Goal: Check status: Check status

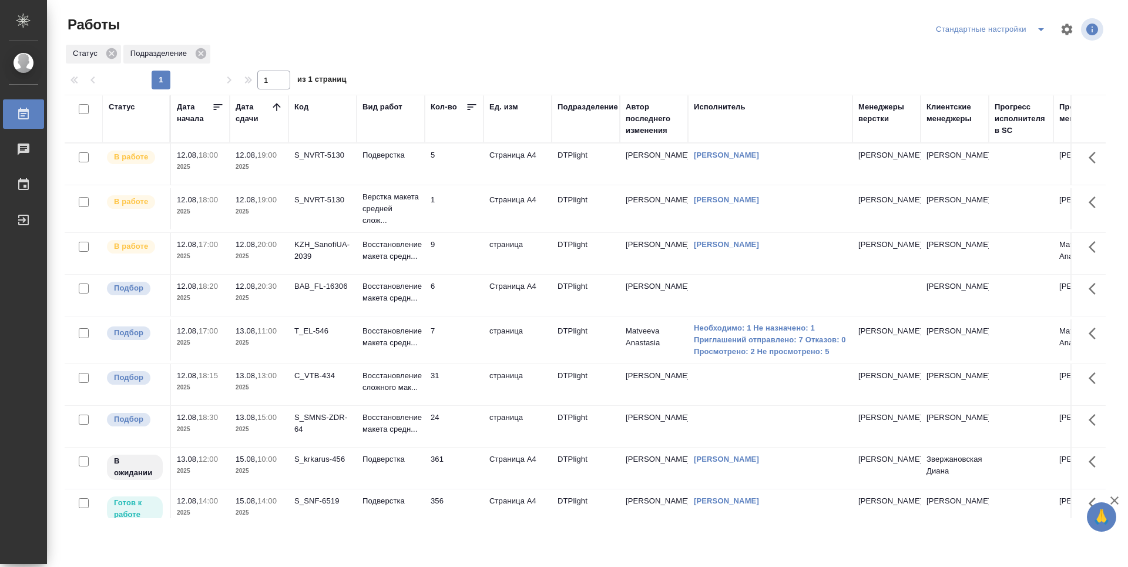
click at [455, 185] on td "6" at bounding box center [454, 163] width 59 height 41
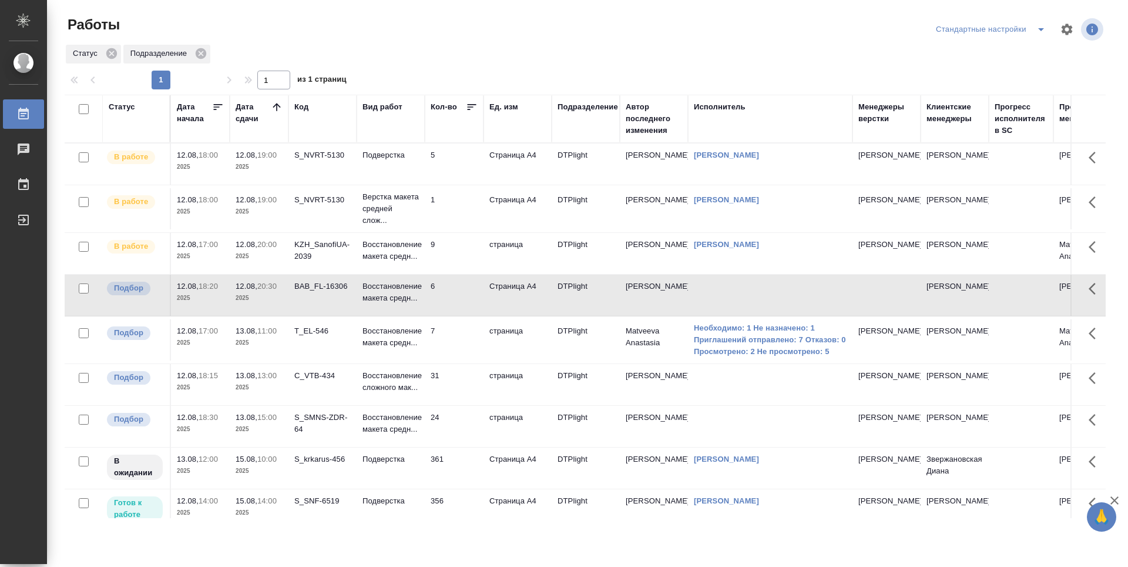
click at [464, 185] on td "31" at bounding box center [454, 163] width 59 height 41
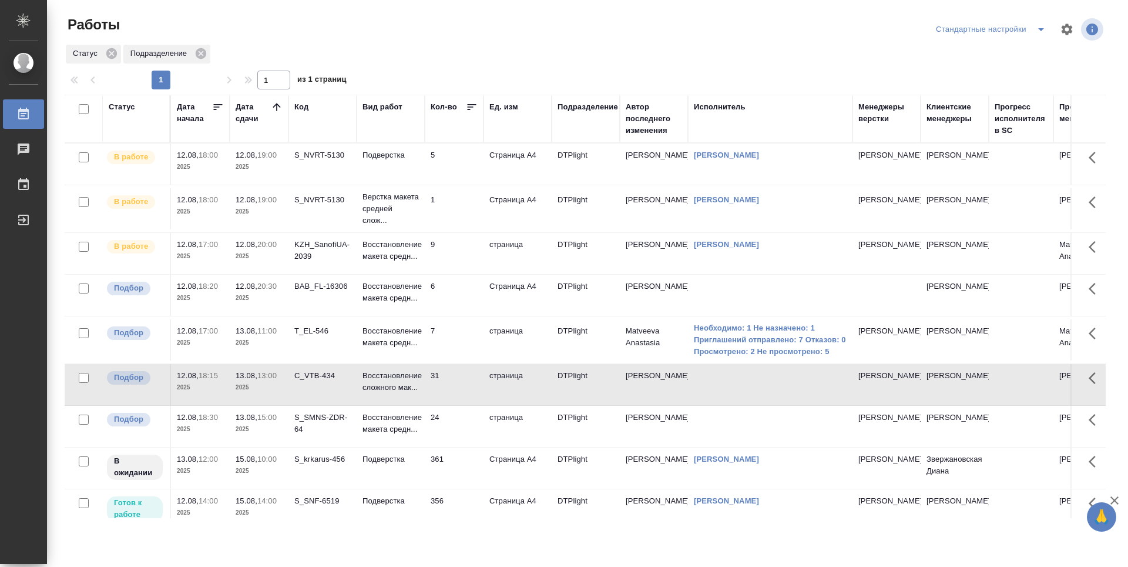
click at [464, 185] on td "31" at bounding box center [454, 163] width 59 height 41
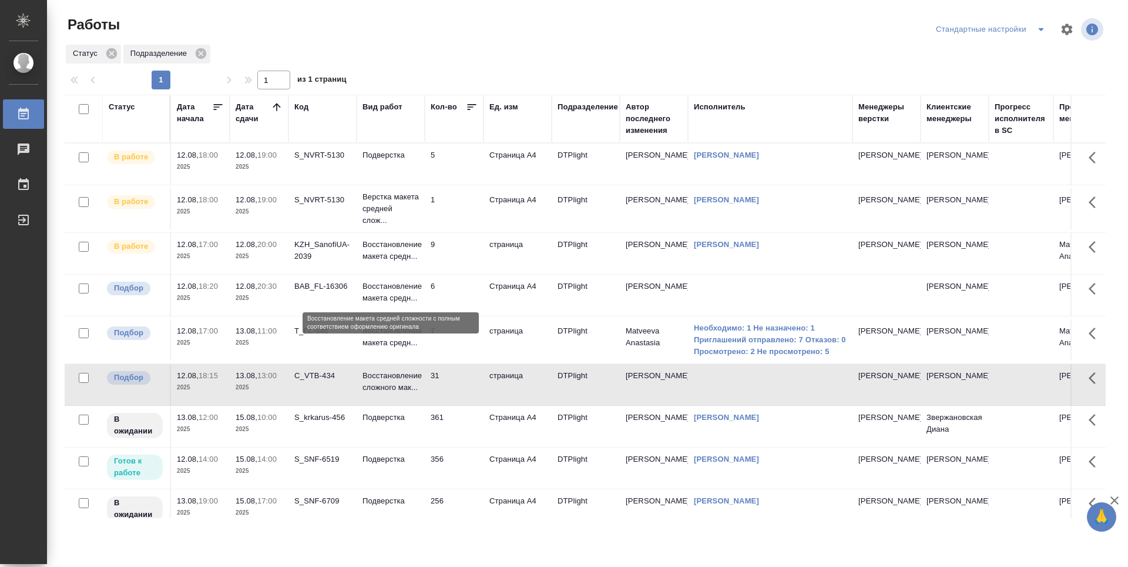
click at [400, 303] on p "Восстановление макета средн..." at bounding box center [391, 292] width 56 height 24
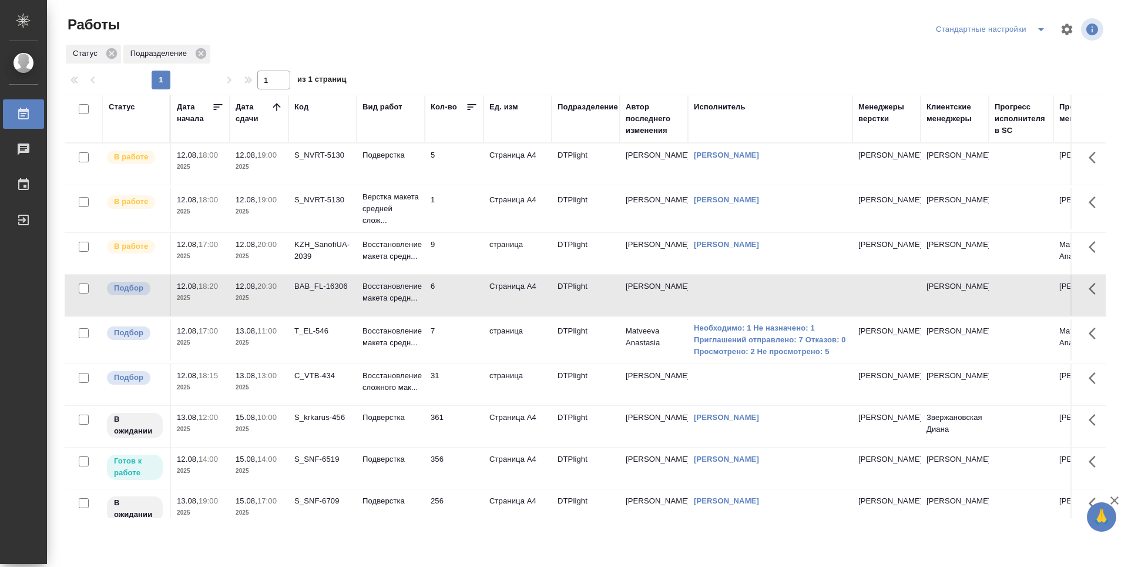
click at [390, 185] on td "Восстановление макета средн..." at bounding box center [391, 163] width 68 height 41
click at [451, 167] on td "5" at bounding box center [454, 163] width 59 height 41
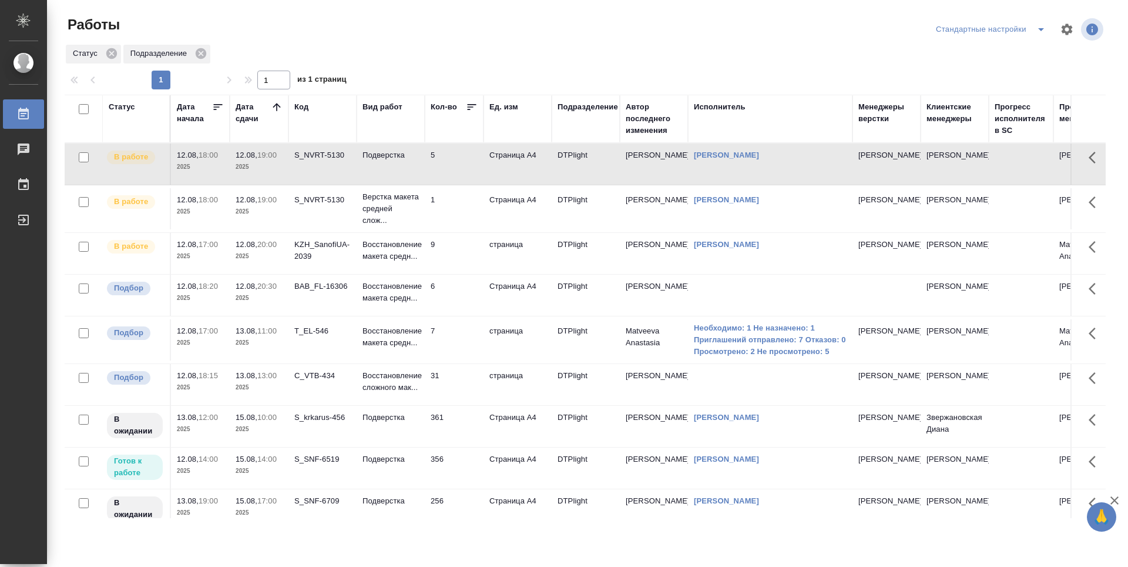
click at [451, 185] on td "1" at bounding box center [454, 163] width 59 height 41
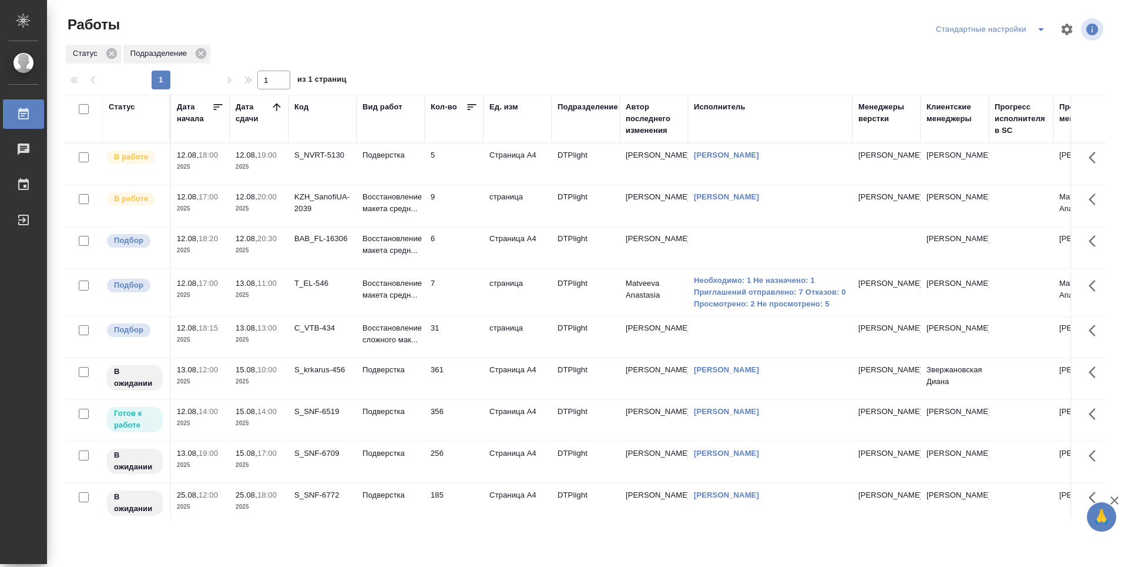
click at [337, 185] on td "BAB_FL-16306" at bounding box center [323, 163] width 68 height 41
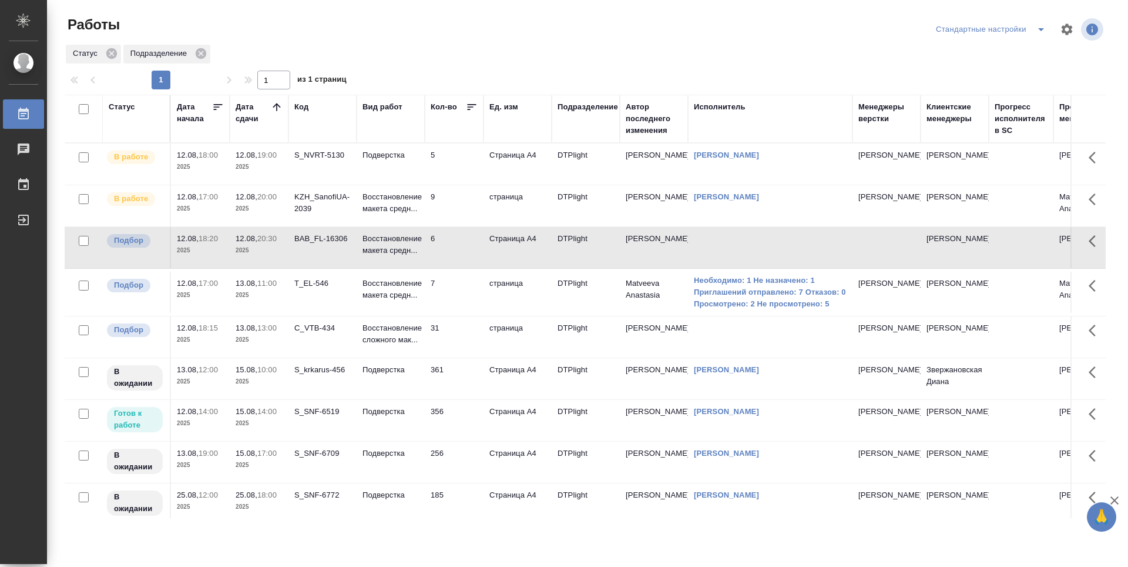
drag, startPoint x: 330, startPoint y: 337, endPoint x: 333, endPoint y: 348, distance: 11.7
click at [330, 185] on td "C_VTB-434" at bounding box center [323, 163] width 68 height 41
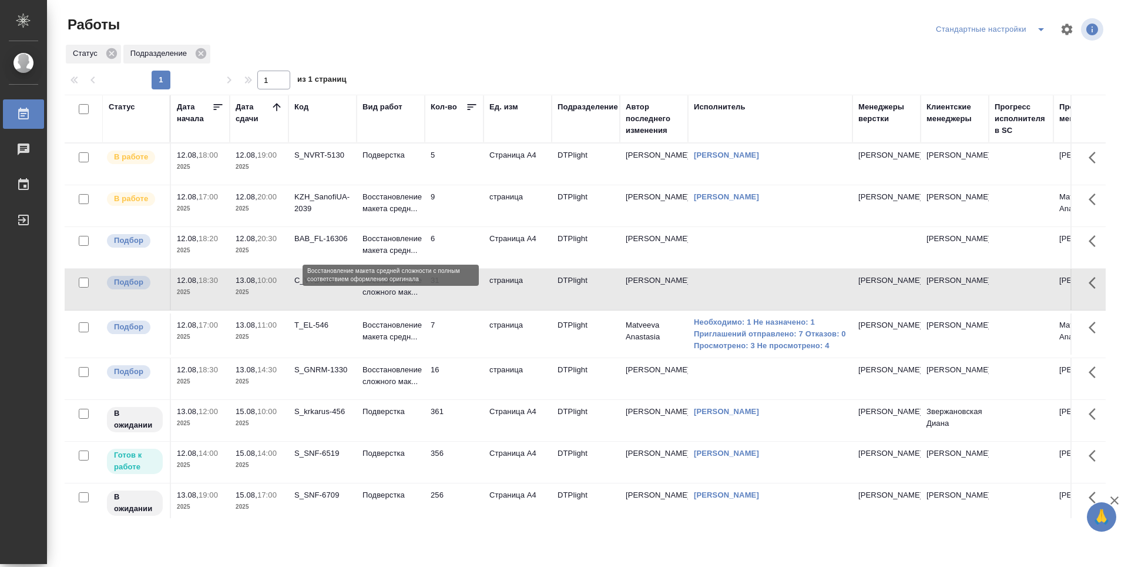
click at [398, 247] on p "Восстановление макета средн..." at bounding box center [391, 245] width 56 height 24
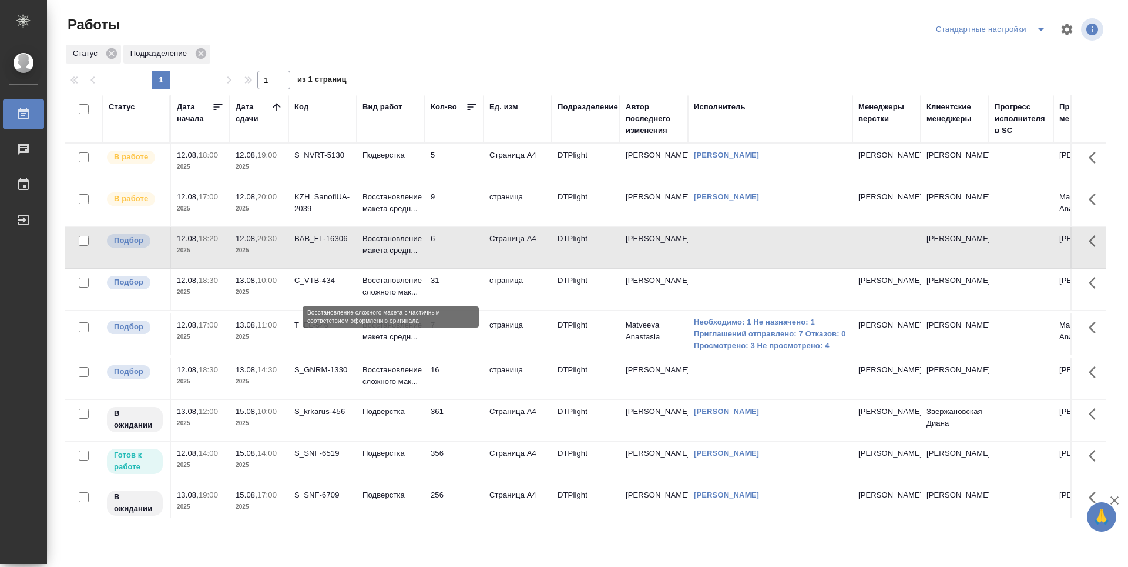
click at [396, 287] on p "Восстановление сложного мак..." at bounding box center [391, 286] width 56 height 24
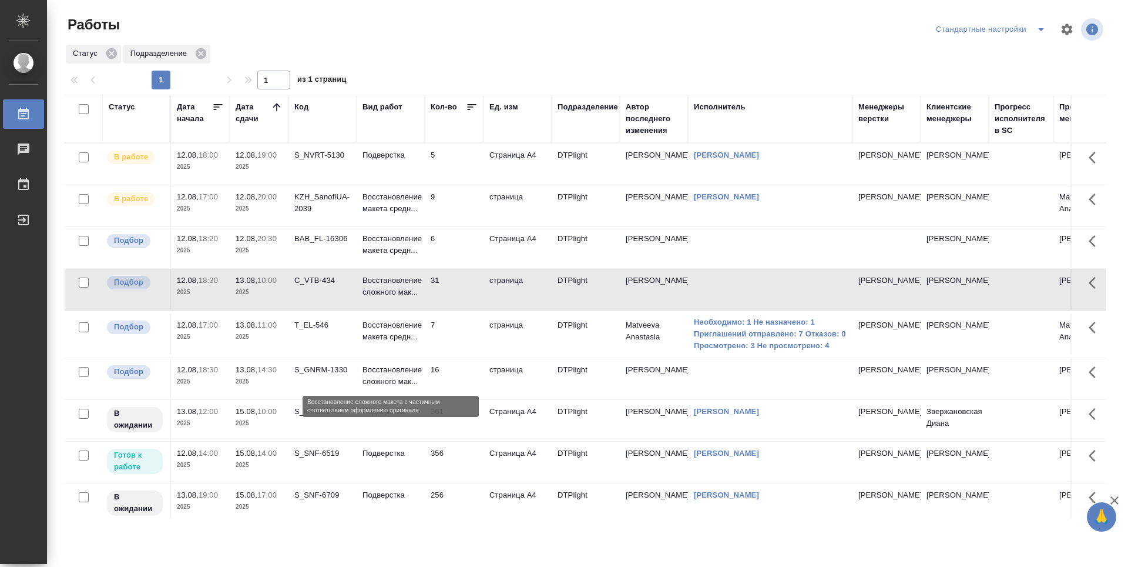
click at [408, 378] on p "Восстановление сложного мак..." at bounding box center [391, 376] width 56 height 24
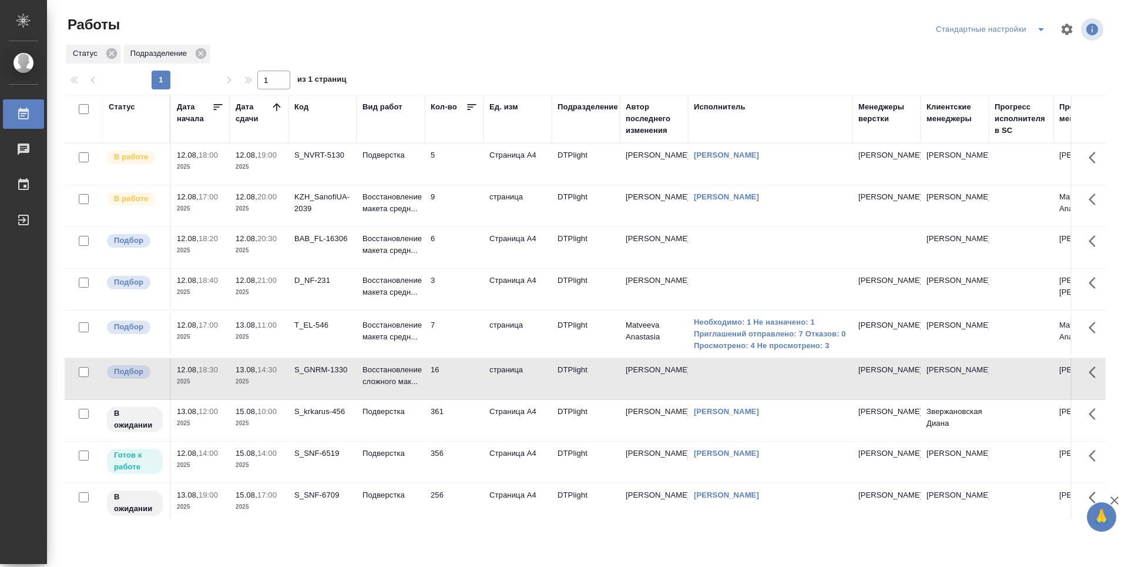
click at [440, 53] on div "Статус Подразделение" at bounding box center [585, 53] width 1041 height 21
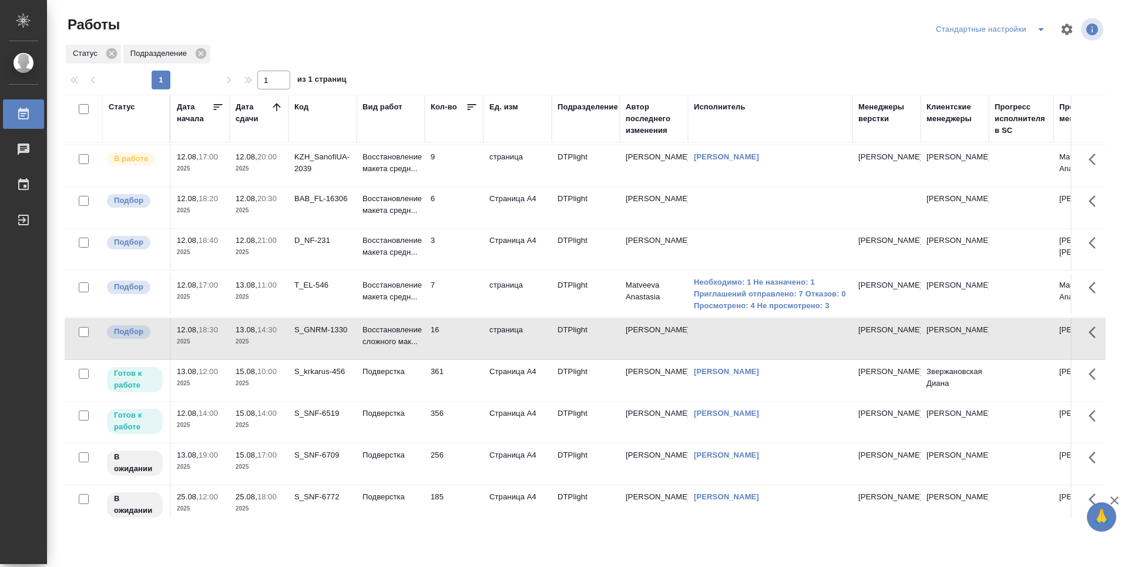
scroll to position [59, 0]
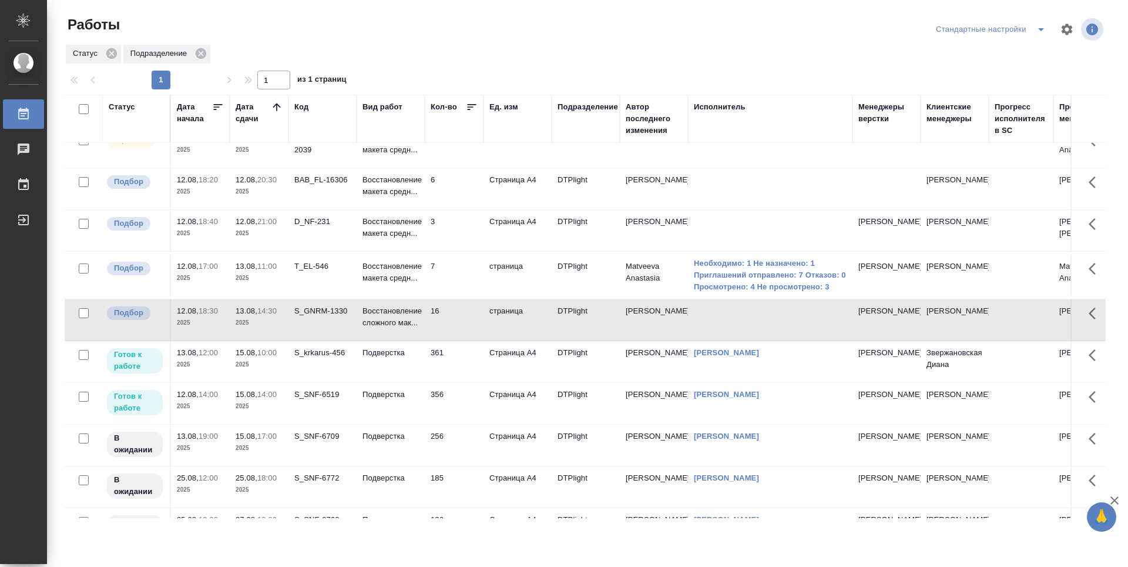
click at [470, 126] on td "361" at bounding box center [454, 105] width 59 height 41
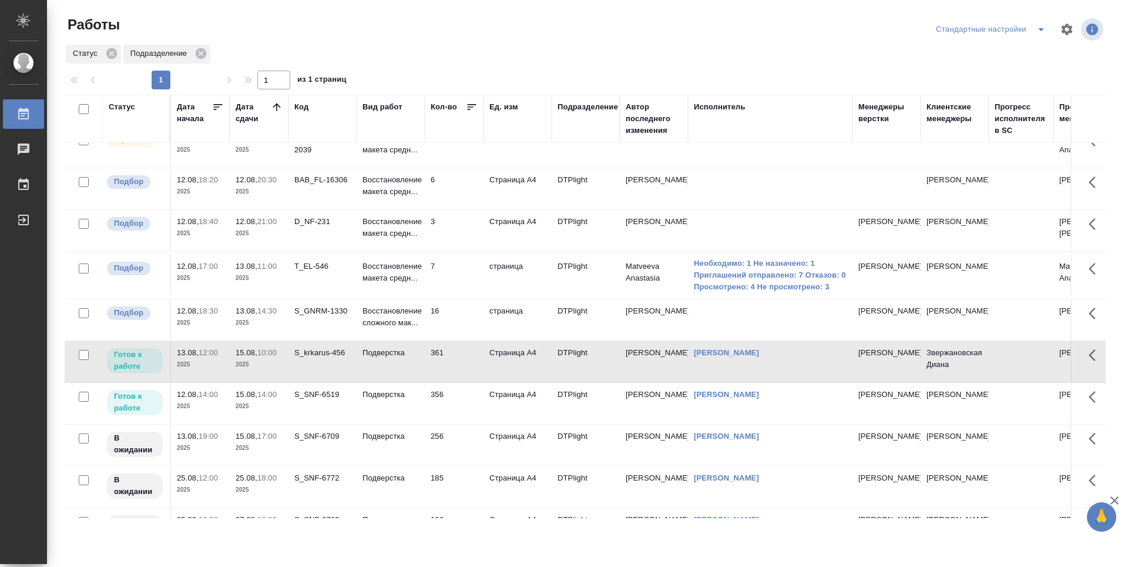
click at [468, 126] on td "361" at bounding box center [454, 105] width 59 height 41
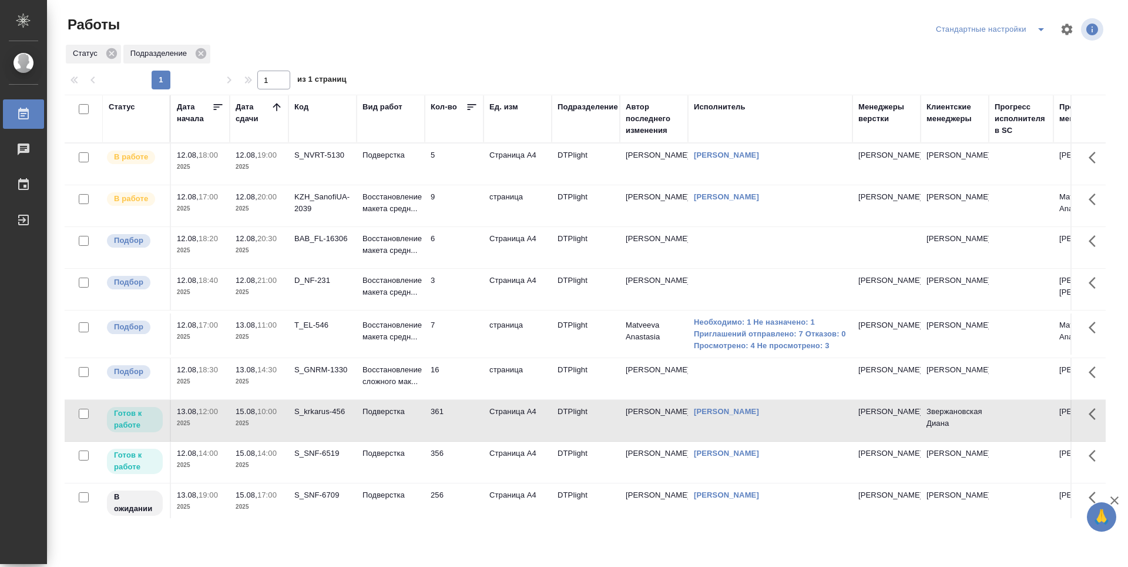
click at [445, 157] on td "5" at bounding box center [454, 163] width 59 height 41
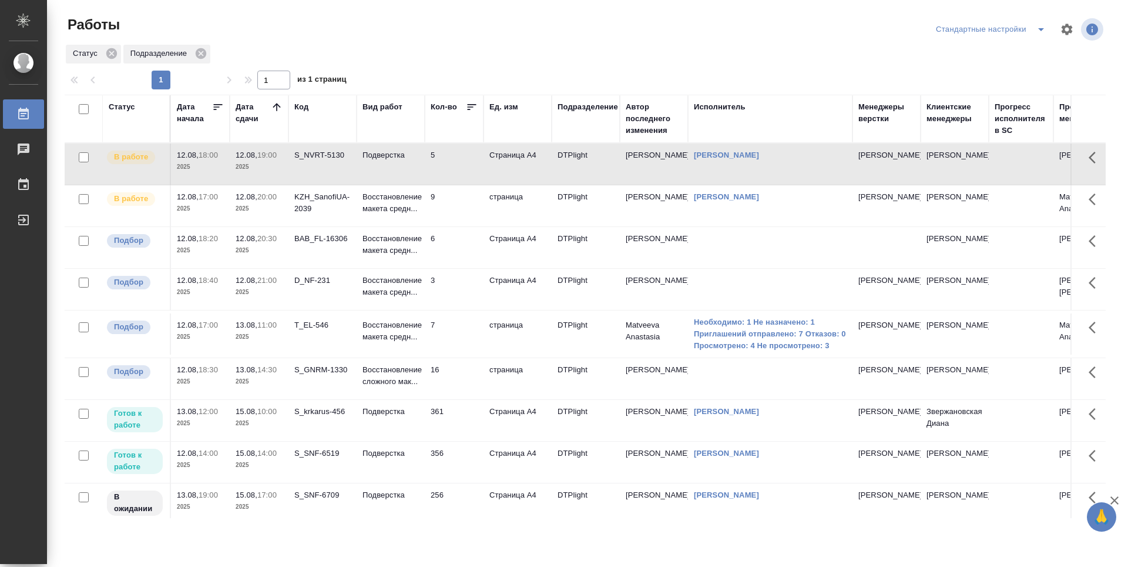
click at [445, 157] on td "5" at bounding box center [454, 163] width 59 height 41
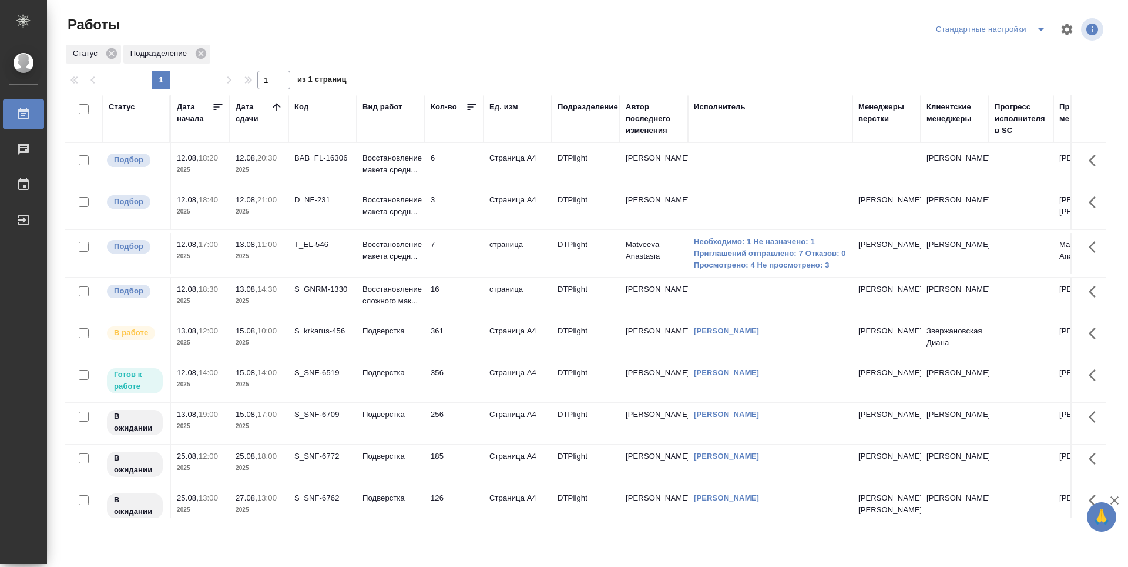
scroll to position [34, 0]
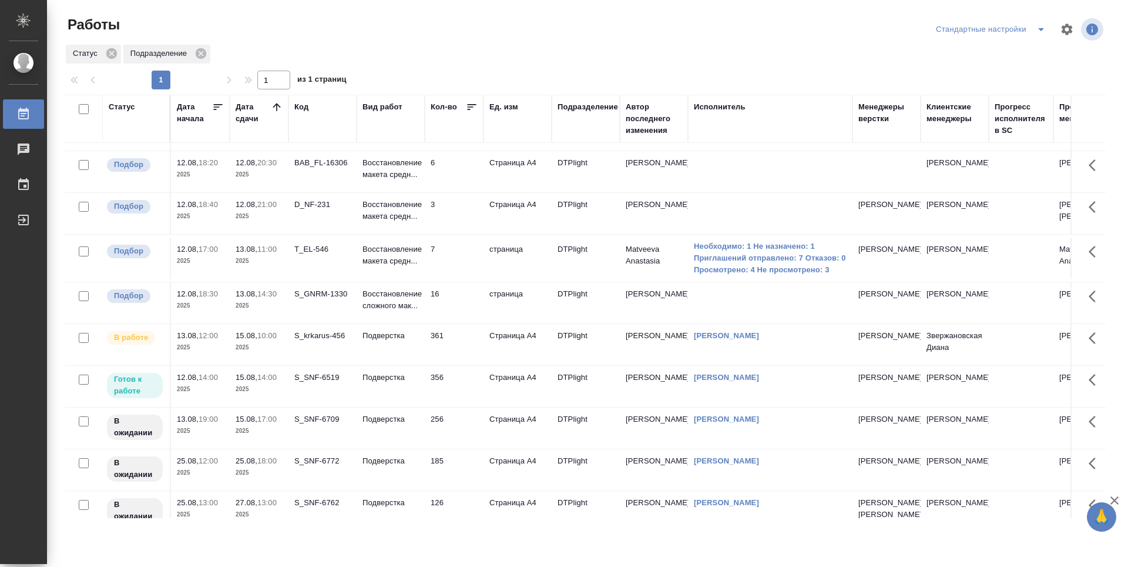
click at [461, 150] on td "356" at bounding box center [454, 129] width 59 height 41
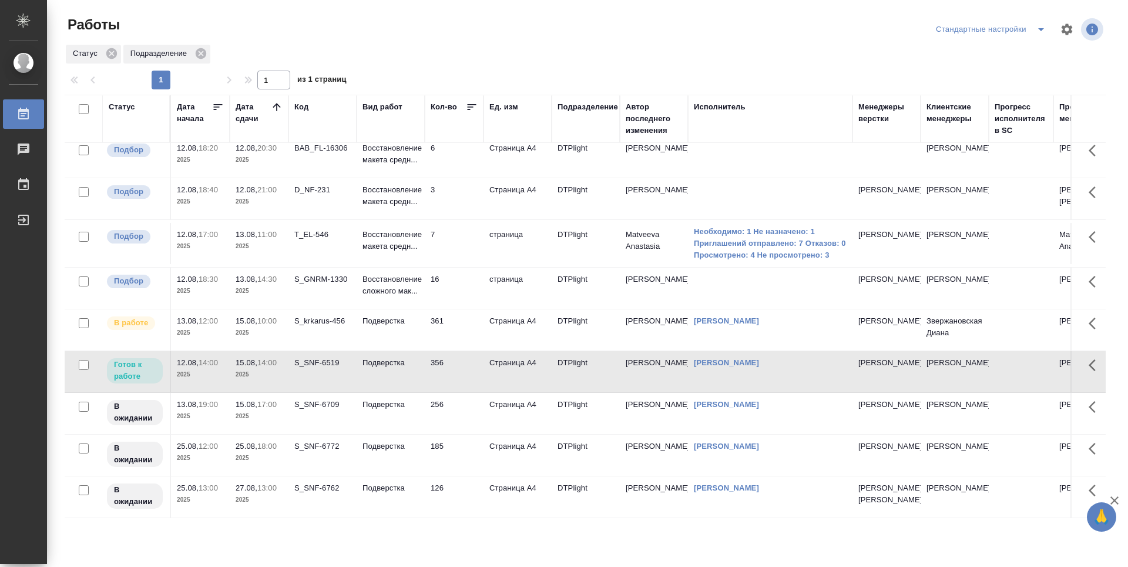
scroll to position [93, 0]
click at [460, 136] on td "356" at bounding box center [454, 115] width 59 height 41
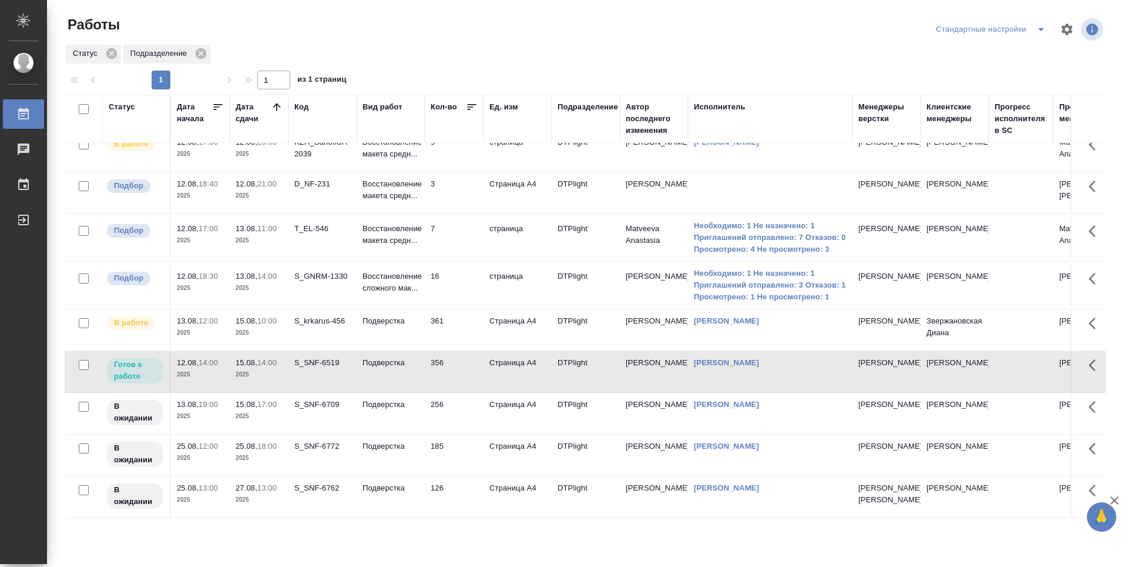
scroll to position [0, 0]
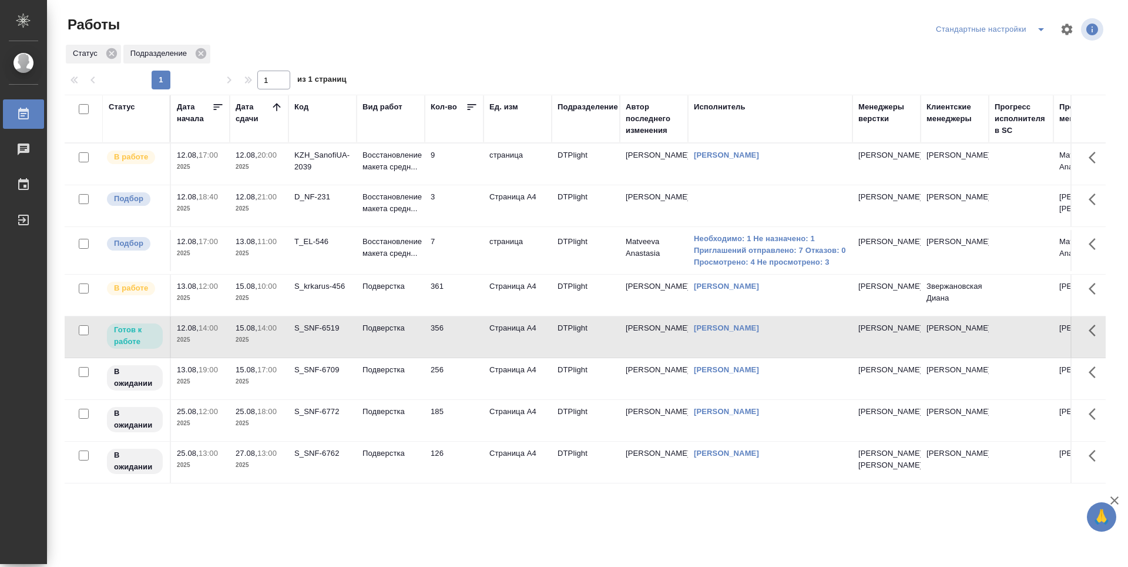
click at [323, 185] on td "D_NF-231" at bounding box center [323, 163] width 68 height 41
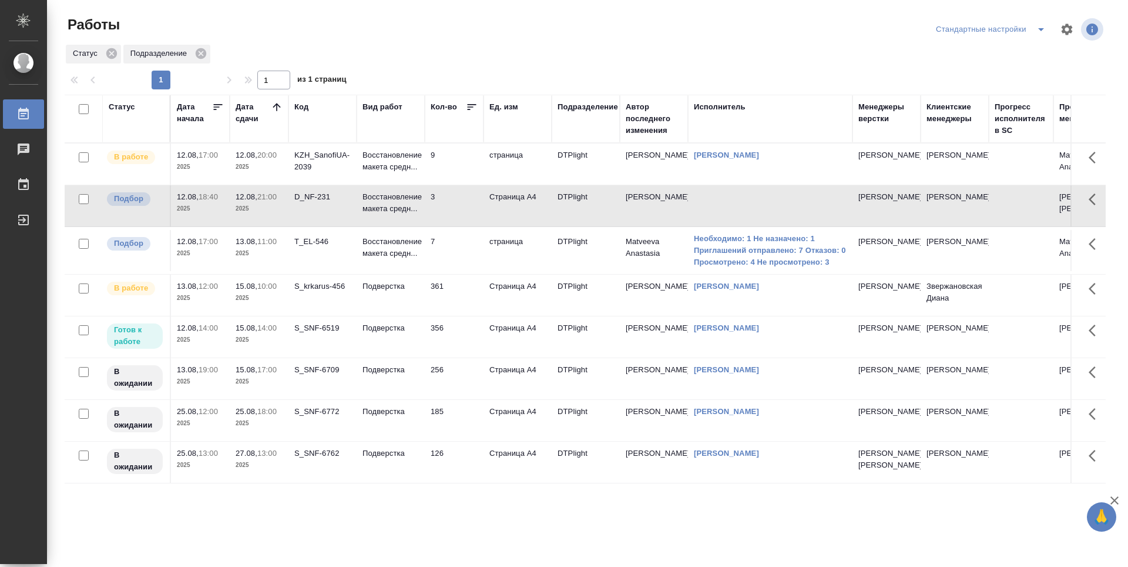
click at [446, 167] on td "9" at bounding box center [454, 163] width 59 height 41
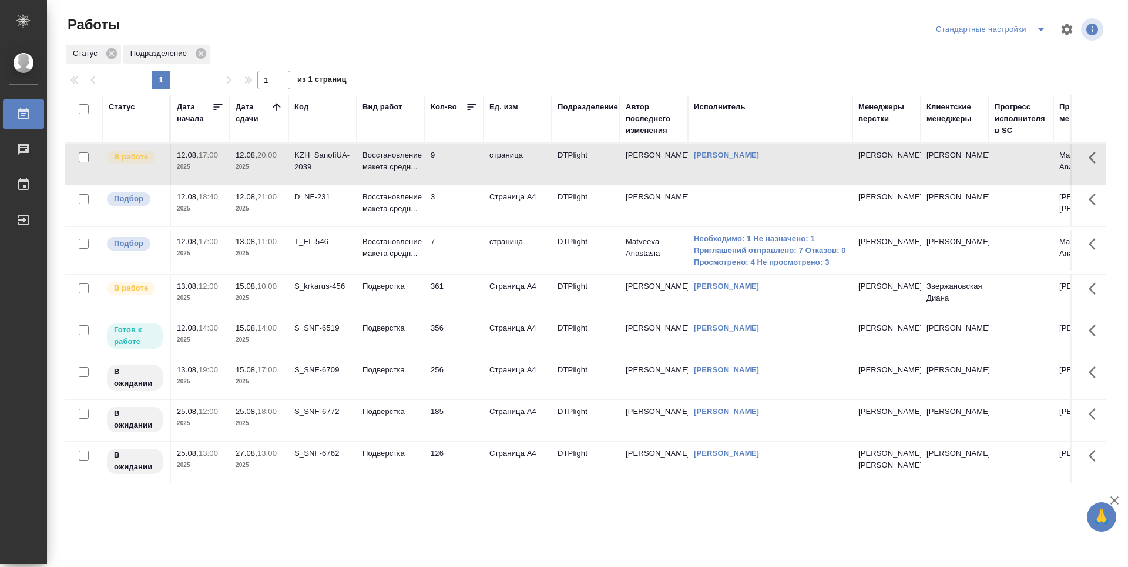
click at [446, 167] on td "9" at bounding box center [454, 163] width 59 height 41
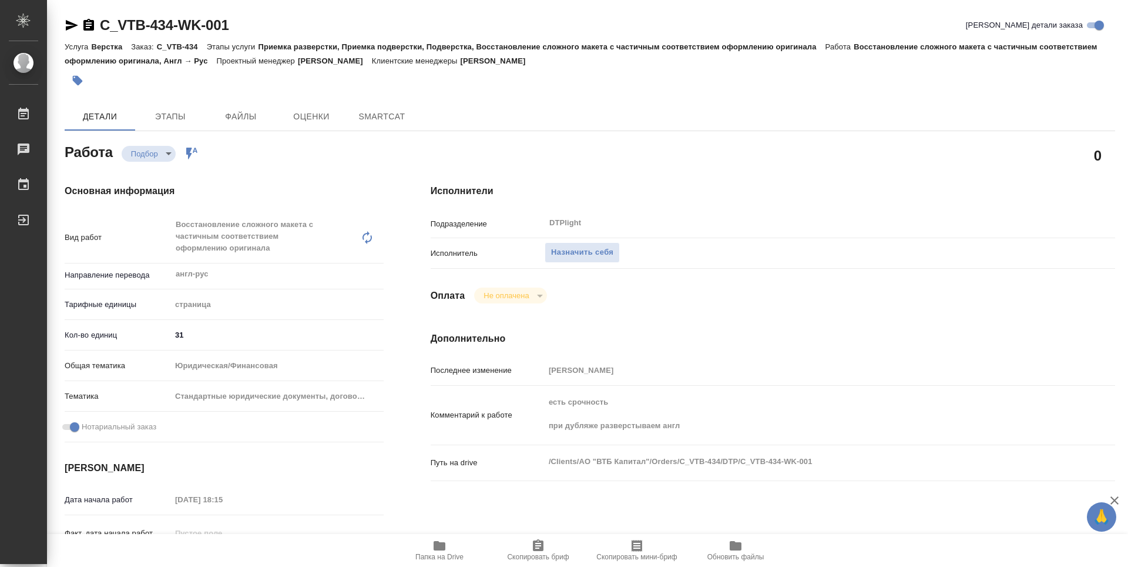
type textarea "x"
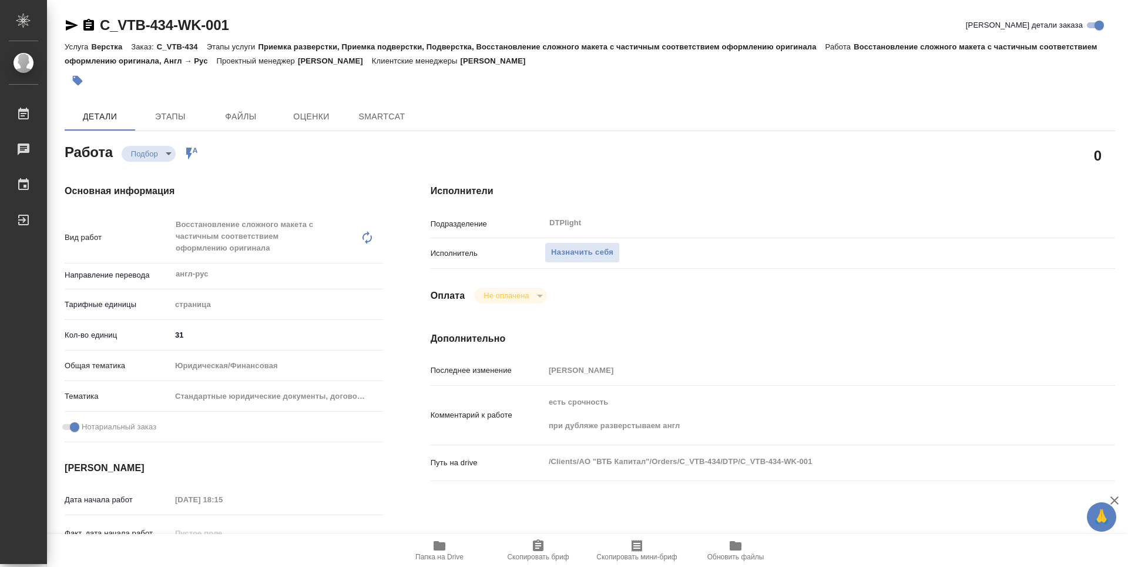
type textarea "x"
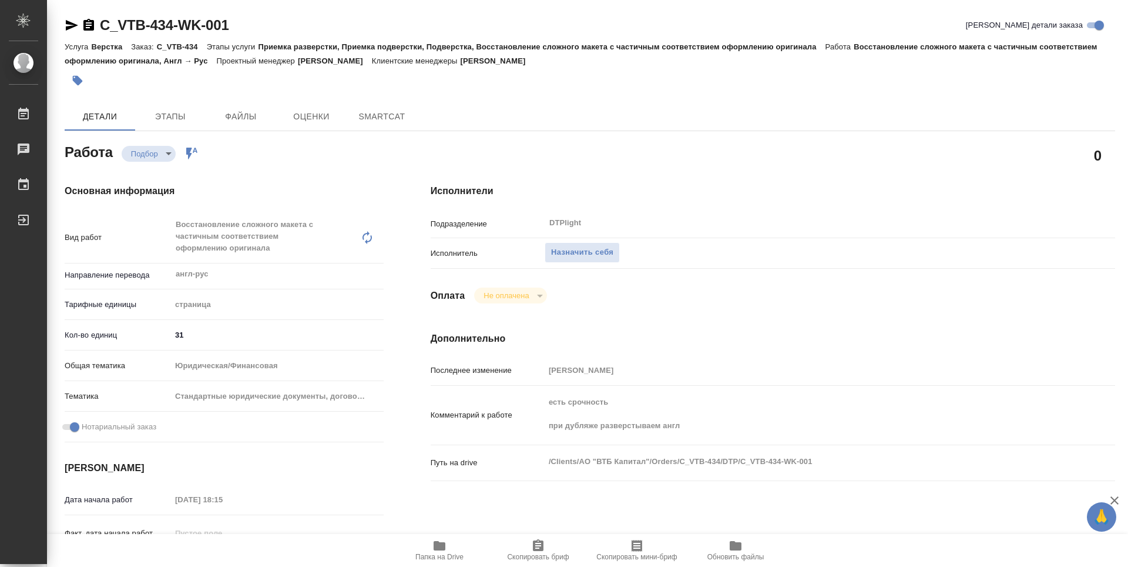
type textarea "x"
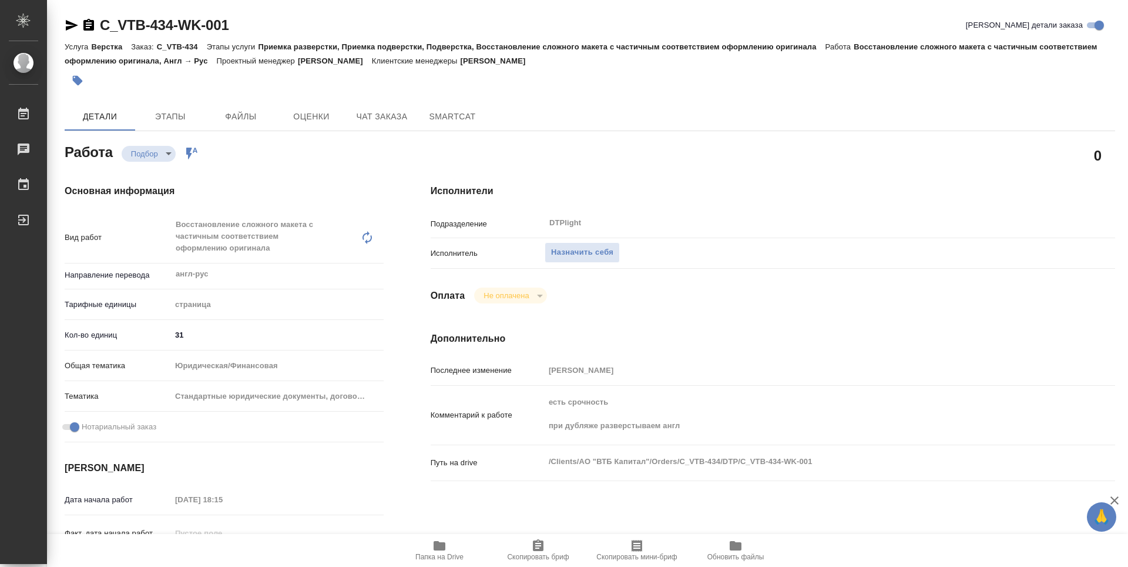
type textarea "x"
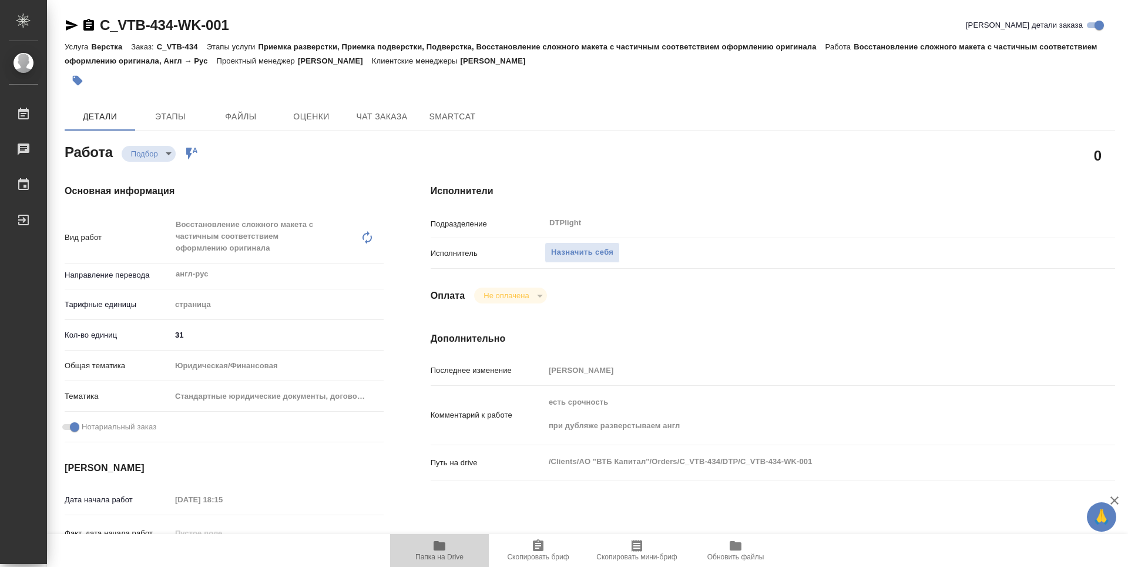
click at [448, 552] on span "Папка на Drive" at bounding box center [439, 549] width 85 height 22
type textarea "x"
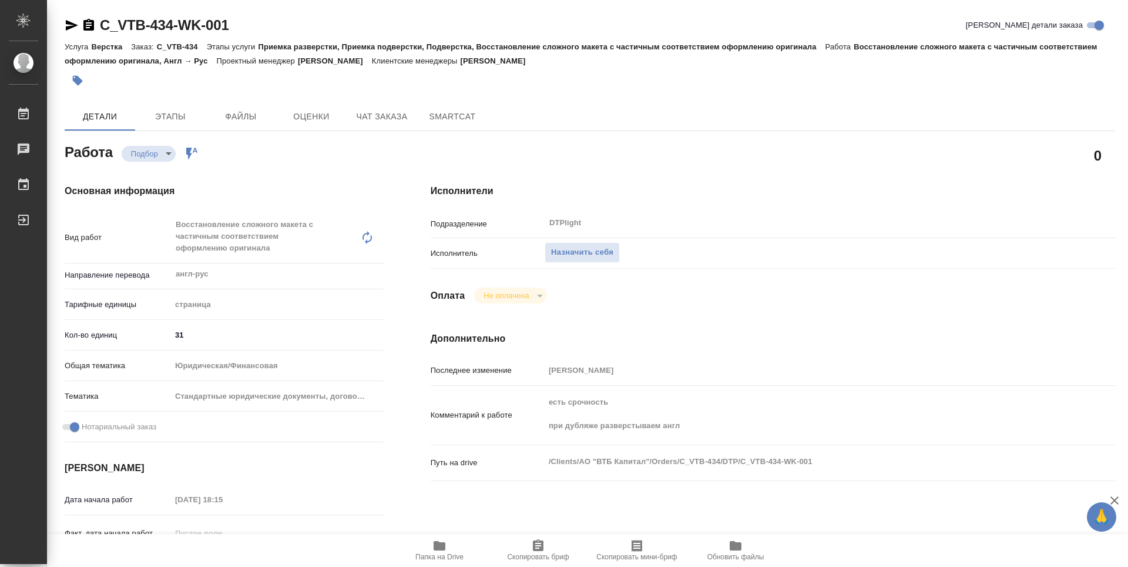
type textarea "x"
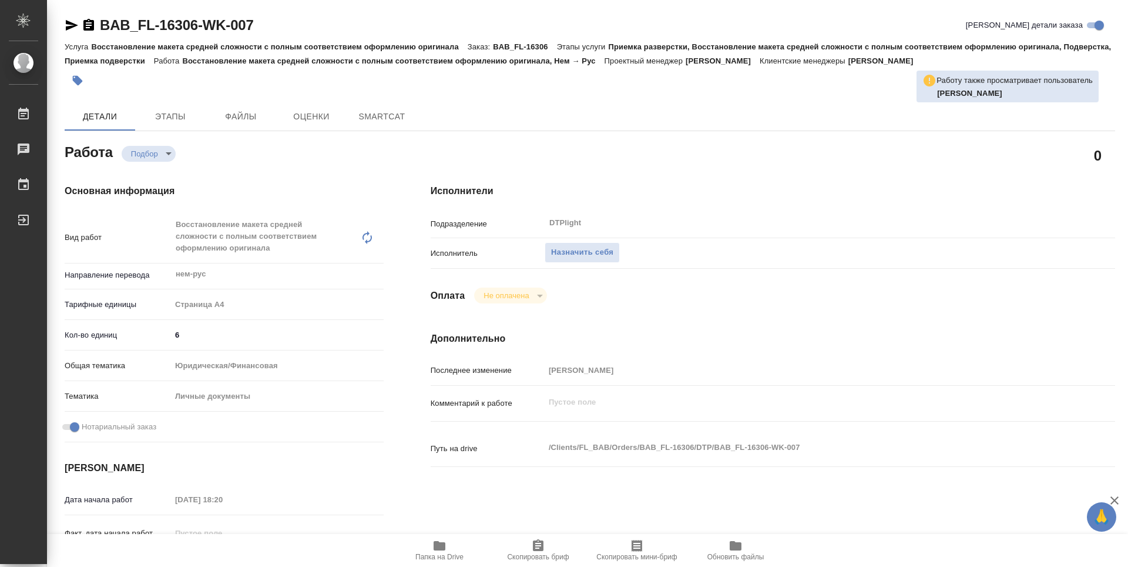
type textarea "x"
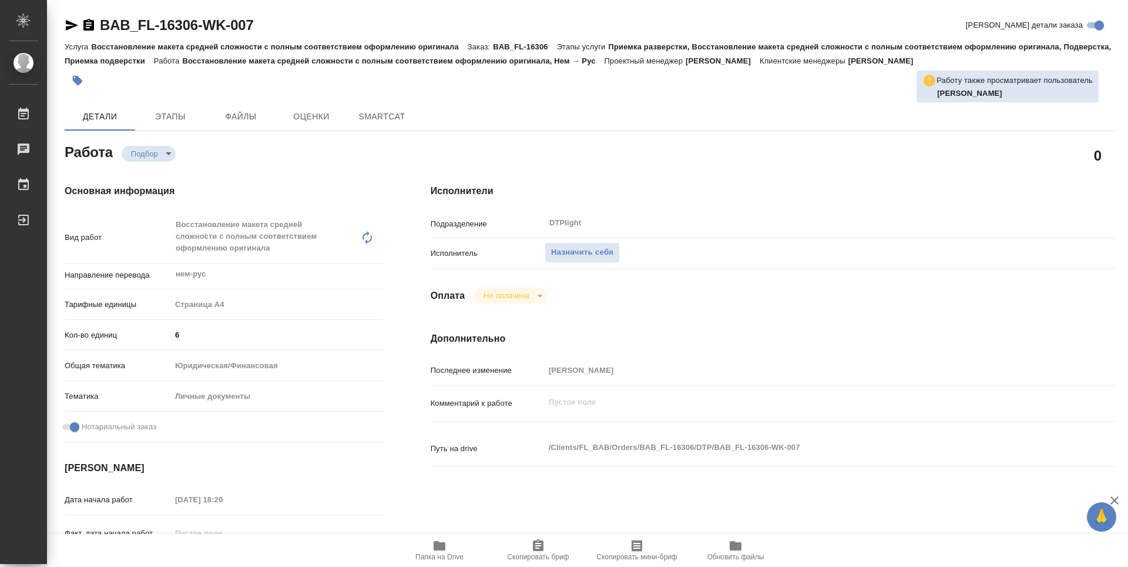
type textarea "x"
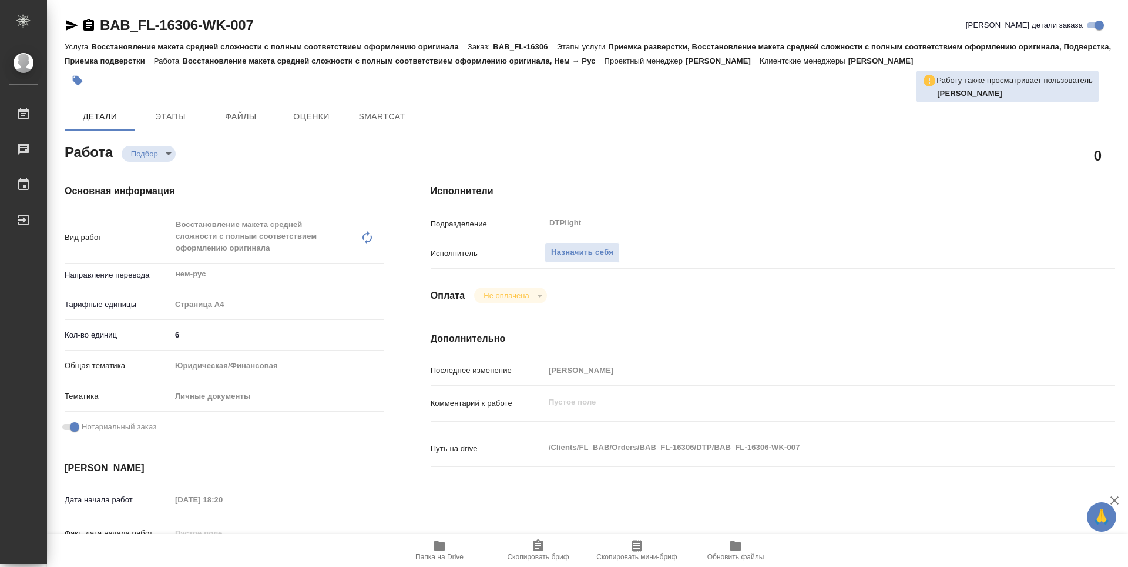
type textarea "x"
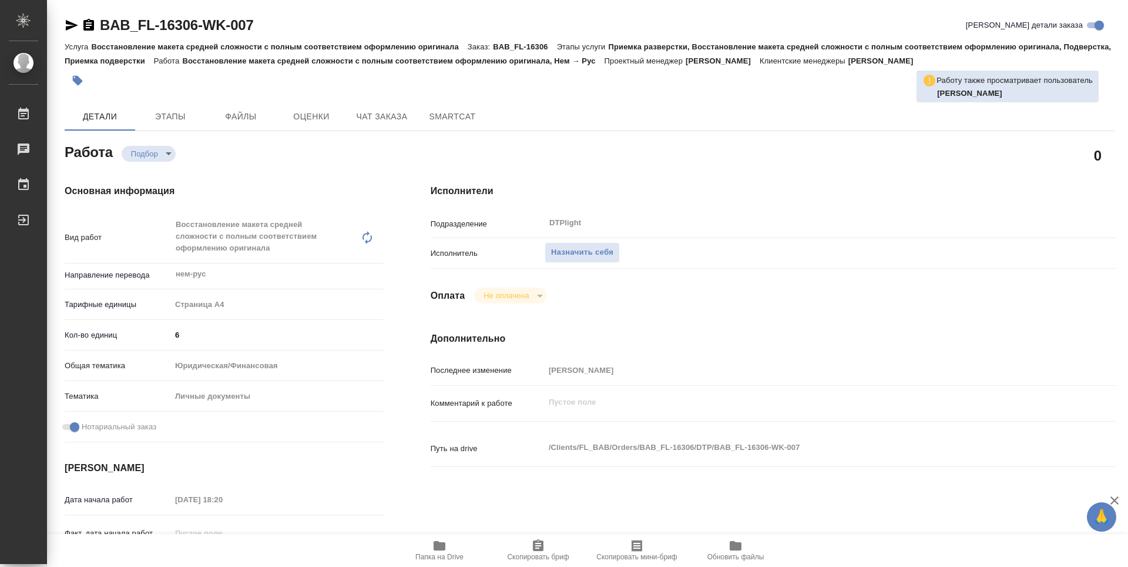
drag, startPoint x: 440, startPoint y: 556, endPoint x: 434, endPoint y: 549, distance: 9.6
click at [440, 556] on span "Папка на Drive" at bounding box center [439, 556] width 48 height 8
type textarea "x"
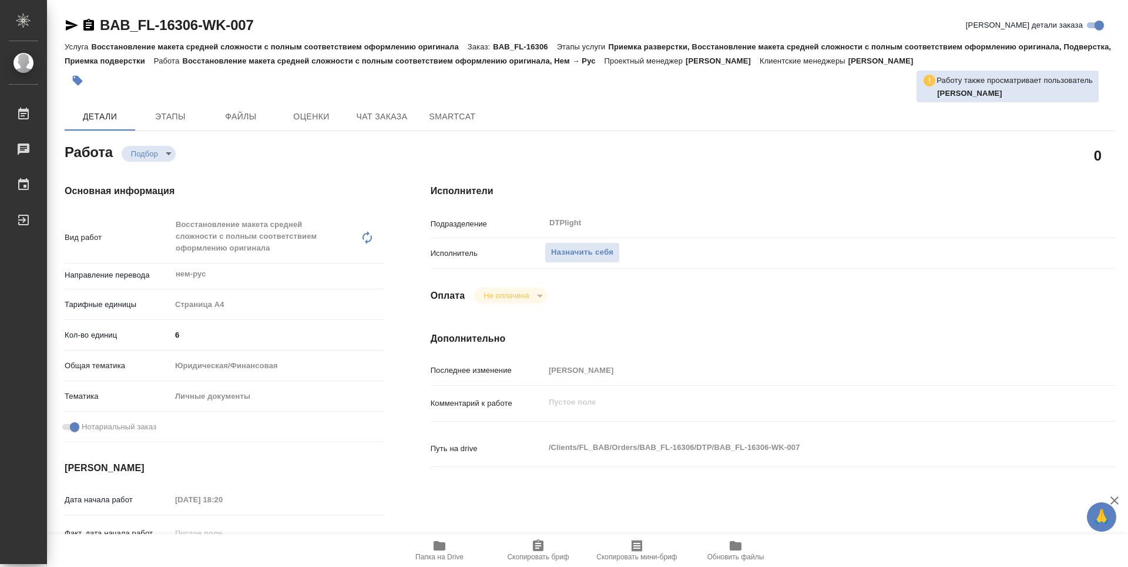
type textarea "x"
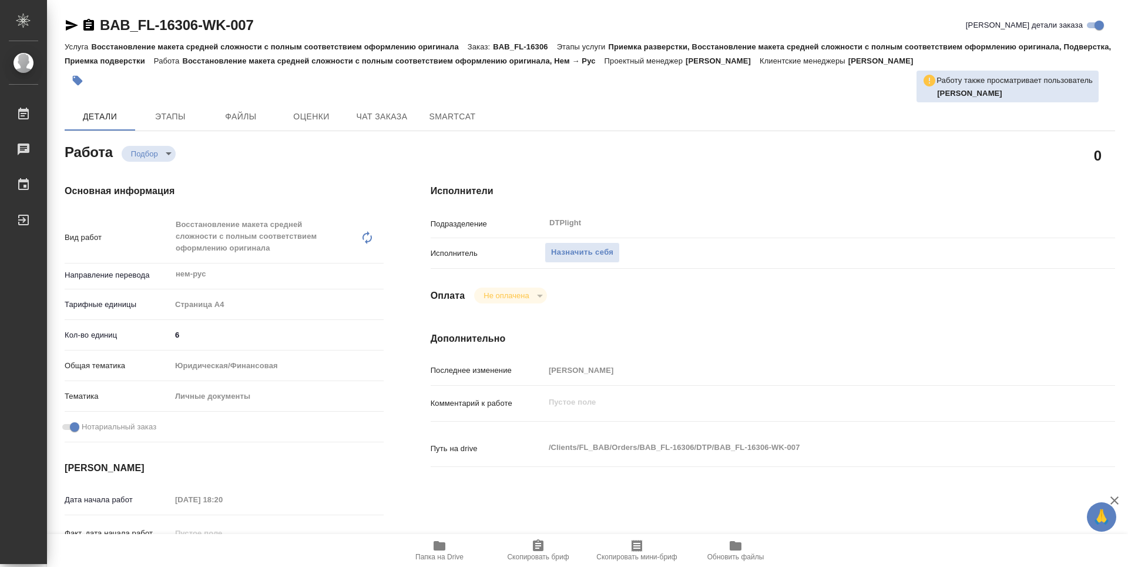
type textarea "x"
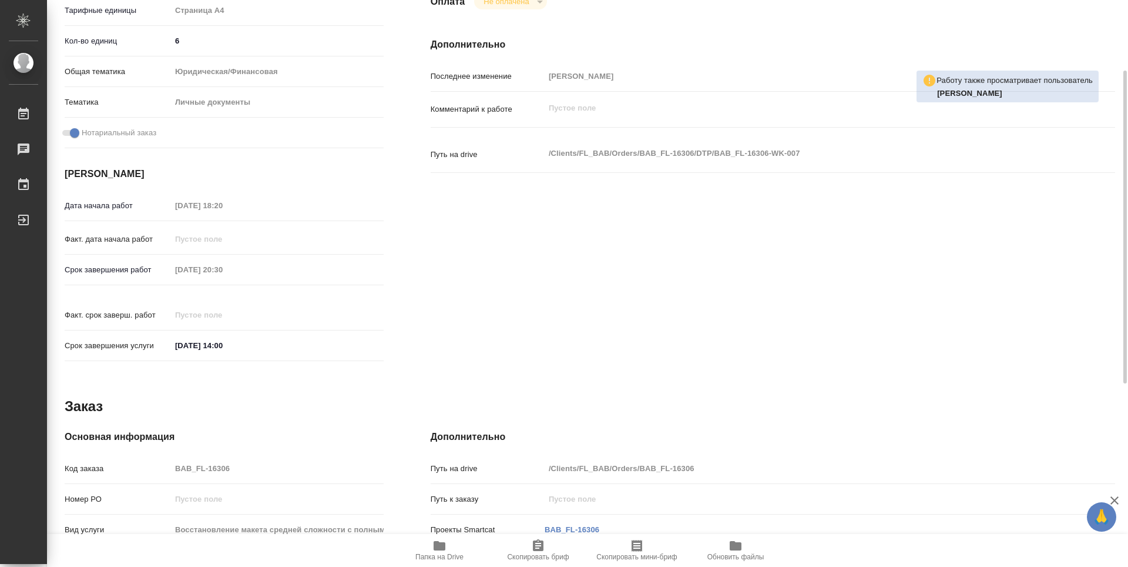
scroll to position [353, 0]
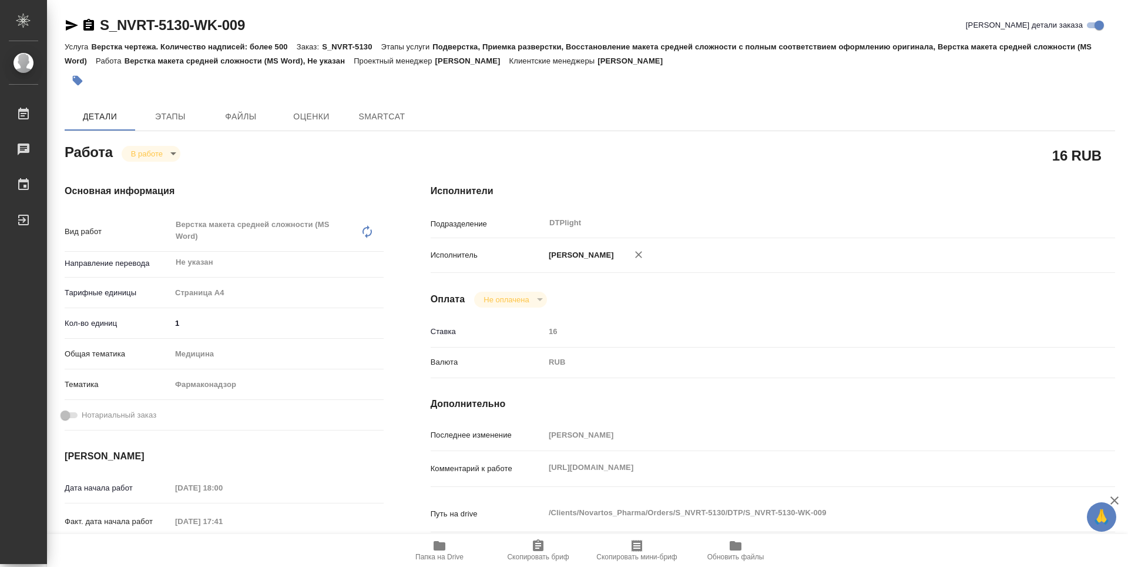
type textarea "x"
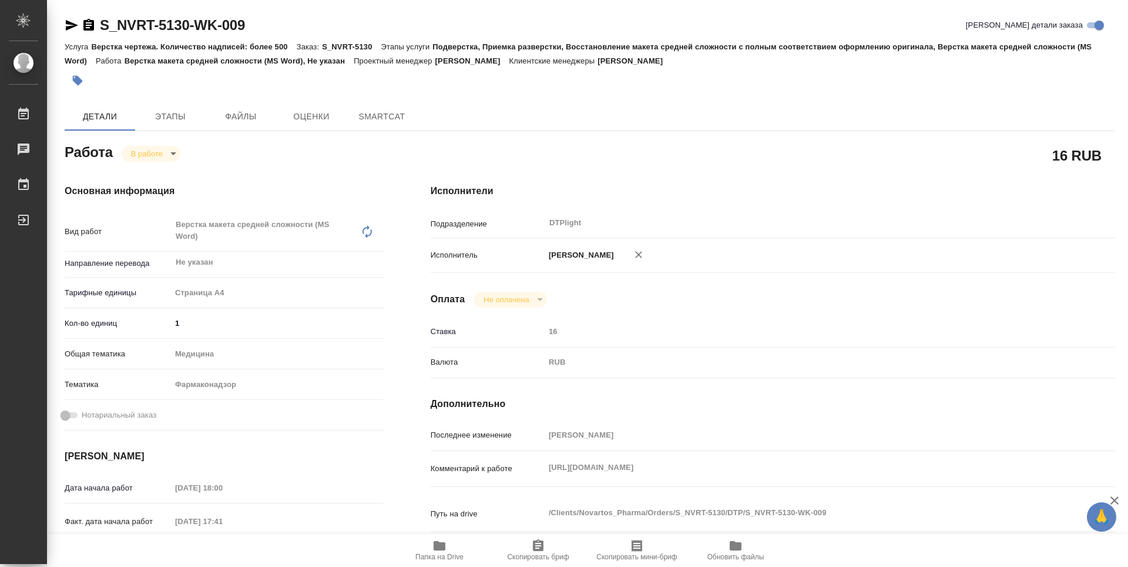
type textarea "x"
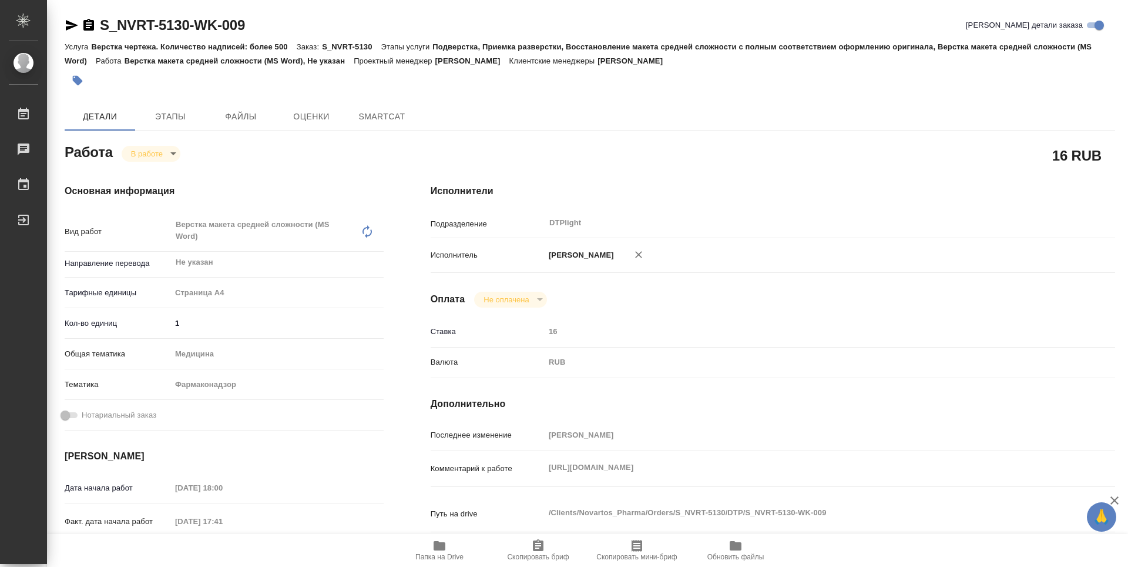
type textarea "x"
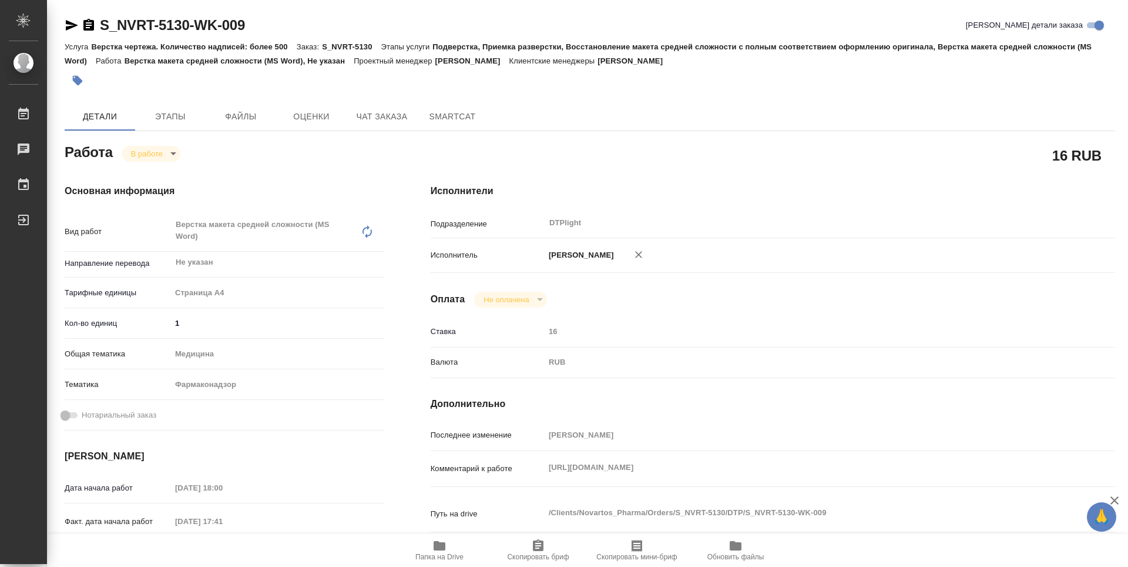
click at [449, 549] on span "Папка на Drive" at bounding box center [439, 549] width 85 height 22
type textarea "x"
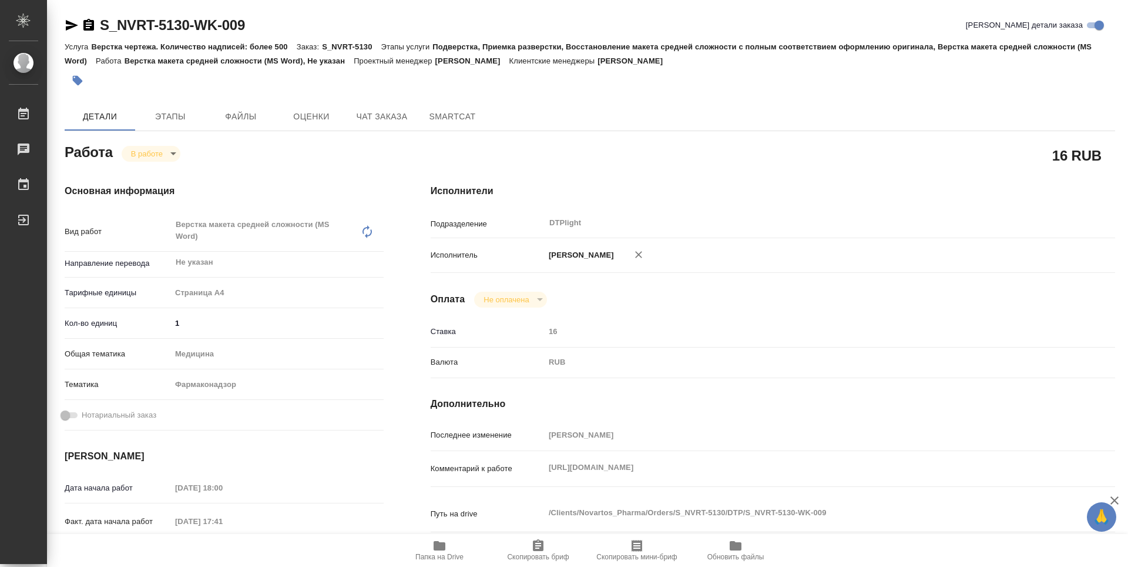
type textarea "x"
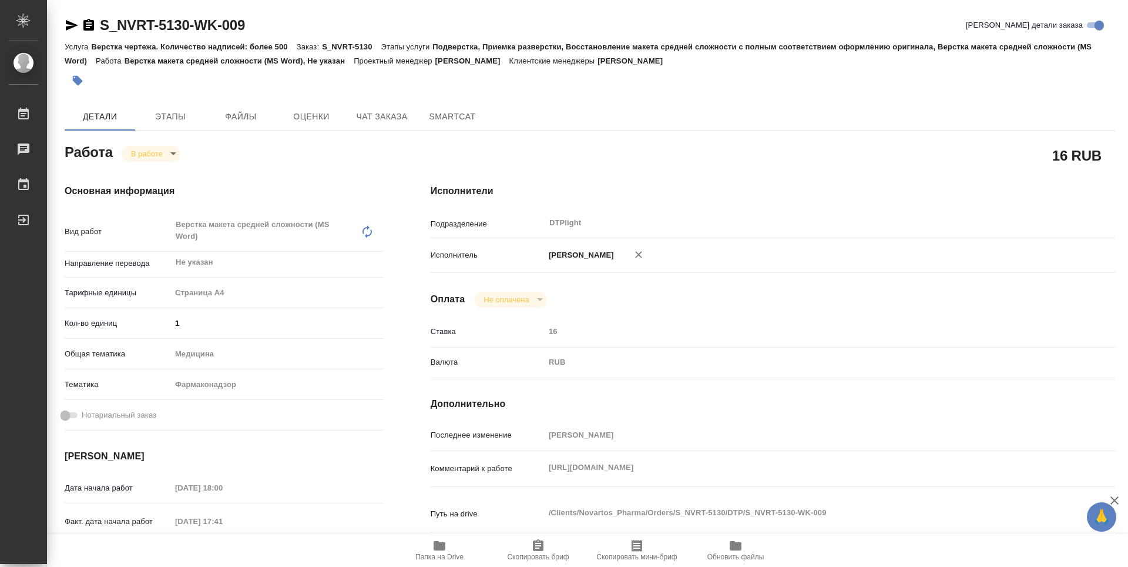
type textarea "x"
click at [173, 154] on body "🙏 .cls-1 fill:#fff; AWATERA Guselnikov Roman Работы 0 Чаты График Выйти S_NVRT-…" at bounding box center [564, 283] width 1128 height 567
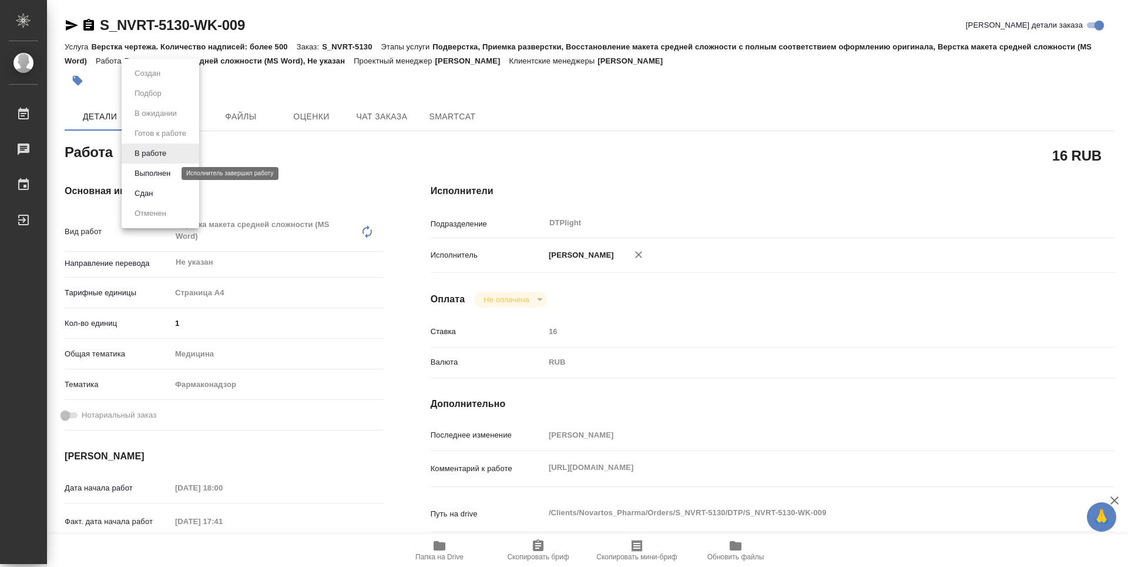
click at [159, 176] on button "Выполнен" at bounding box center [152, 173] width 43 height 13
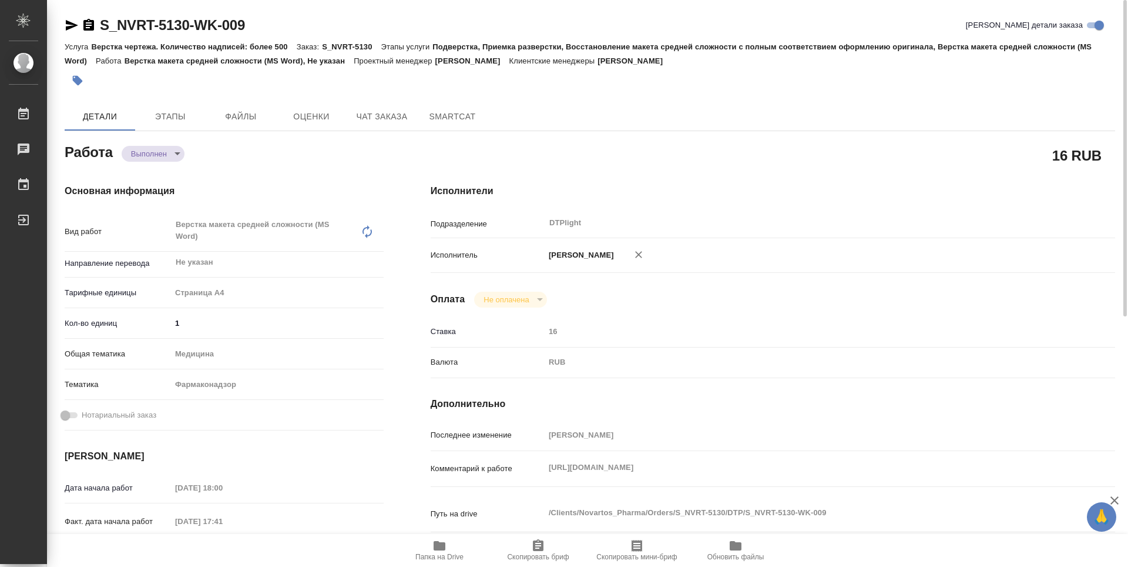
type textarea "x"
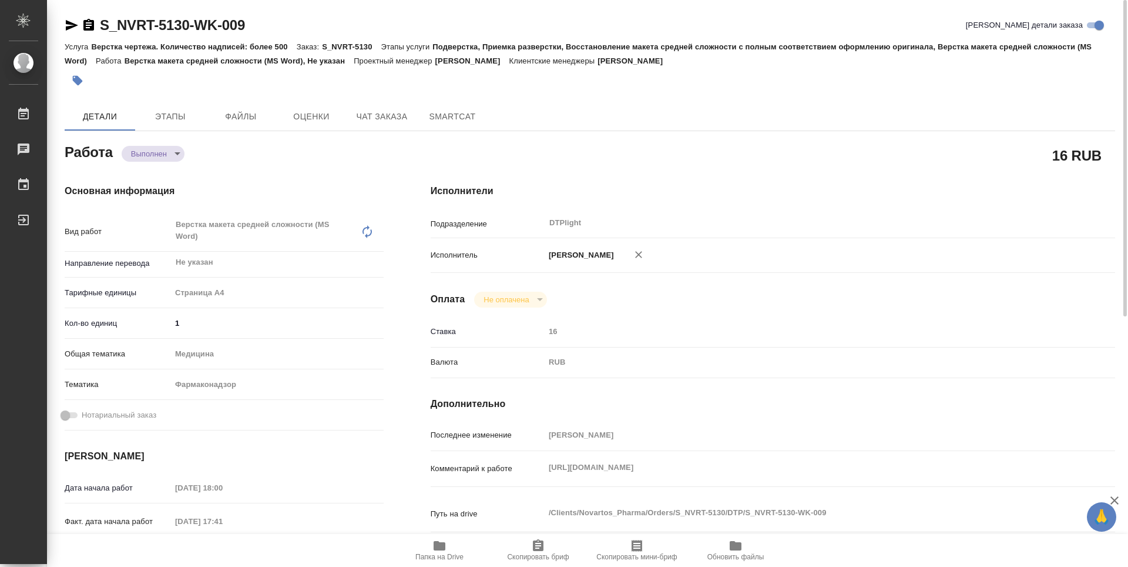
type textarea "x"
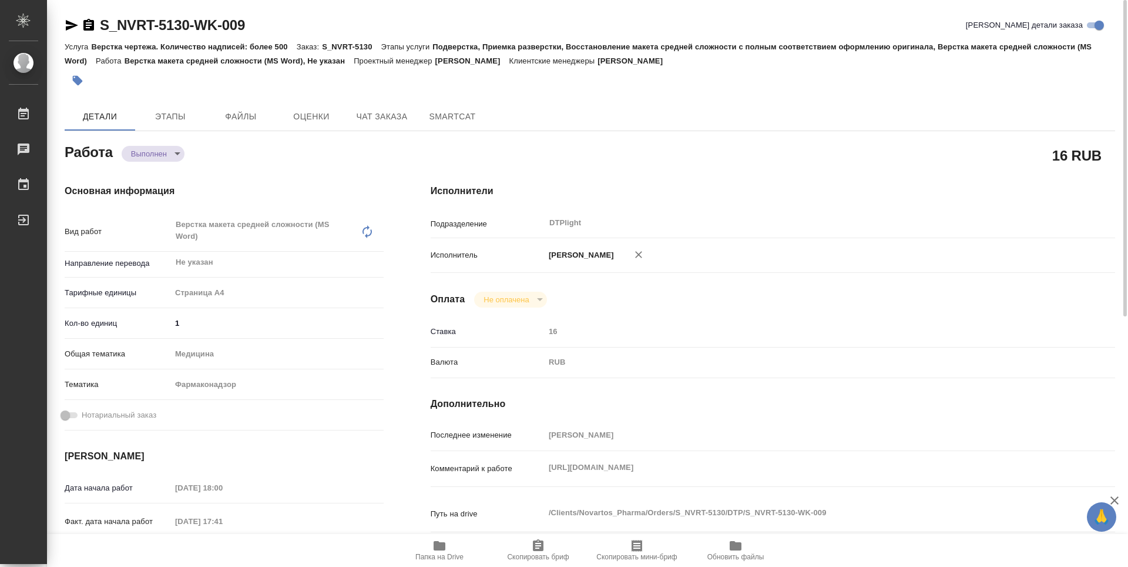
click at [90, 28] on icon "button" at bounding box center [88, 25] width 11 height 12
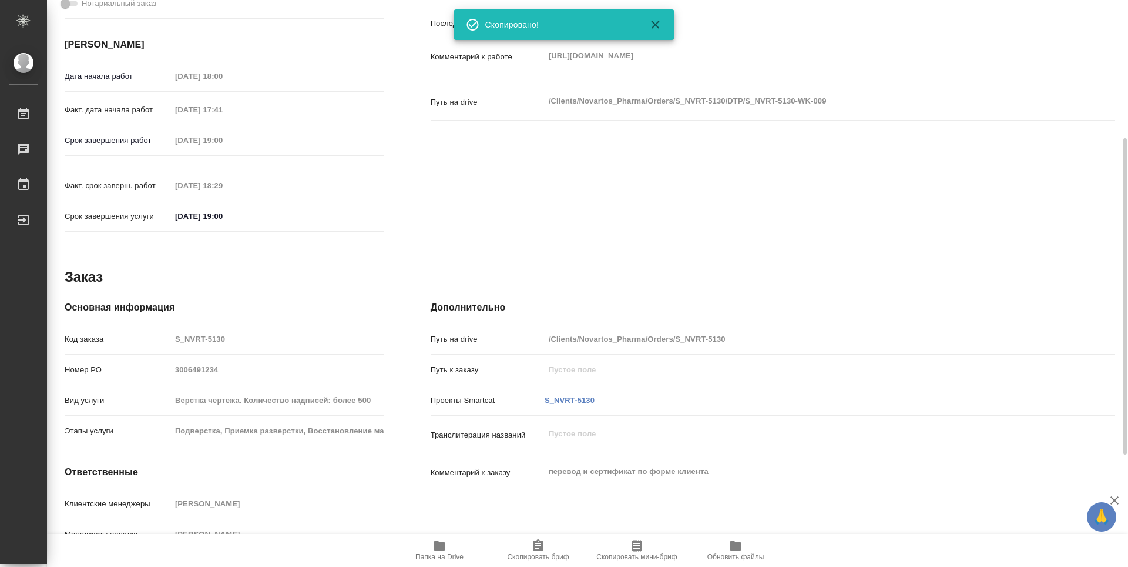
type textarea "x"
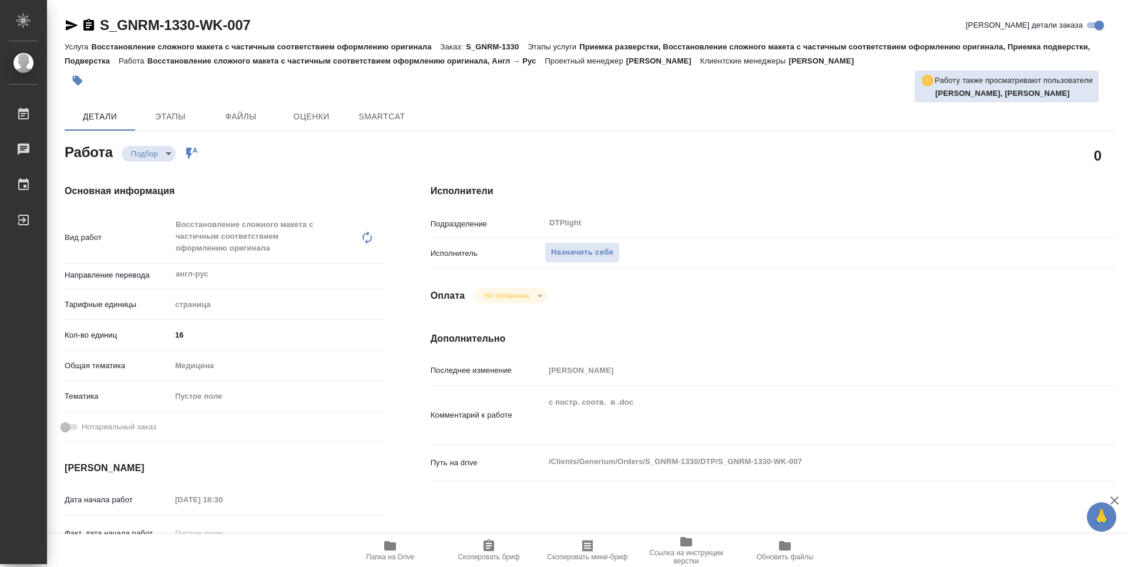
type textarea "x"
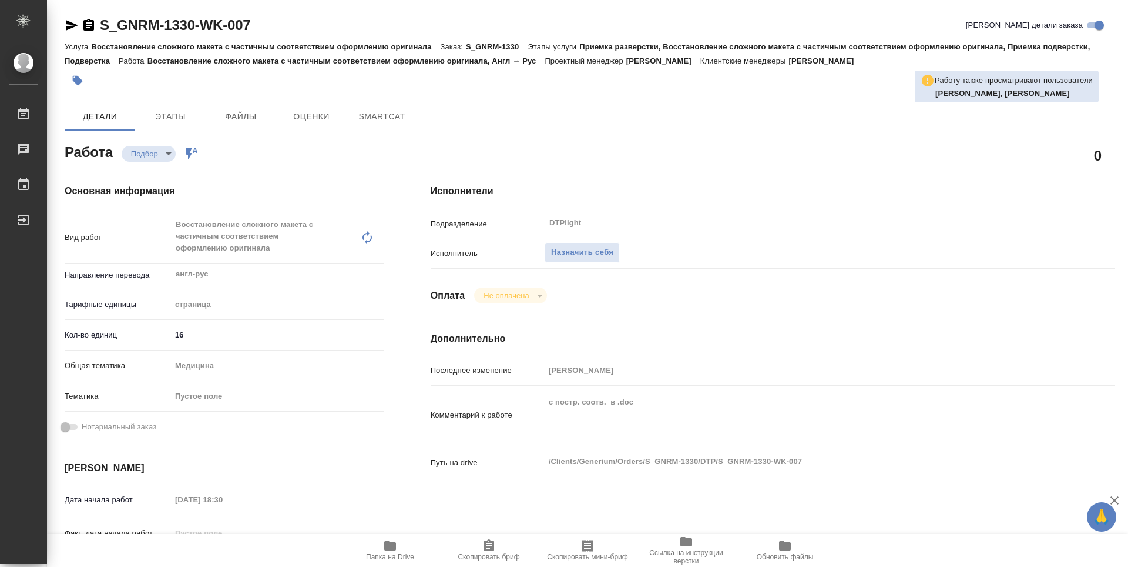
type textarea "x"
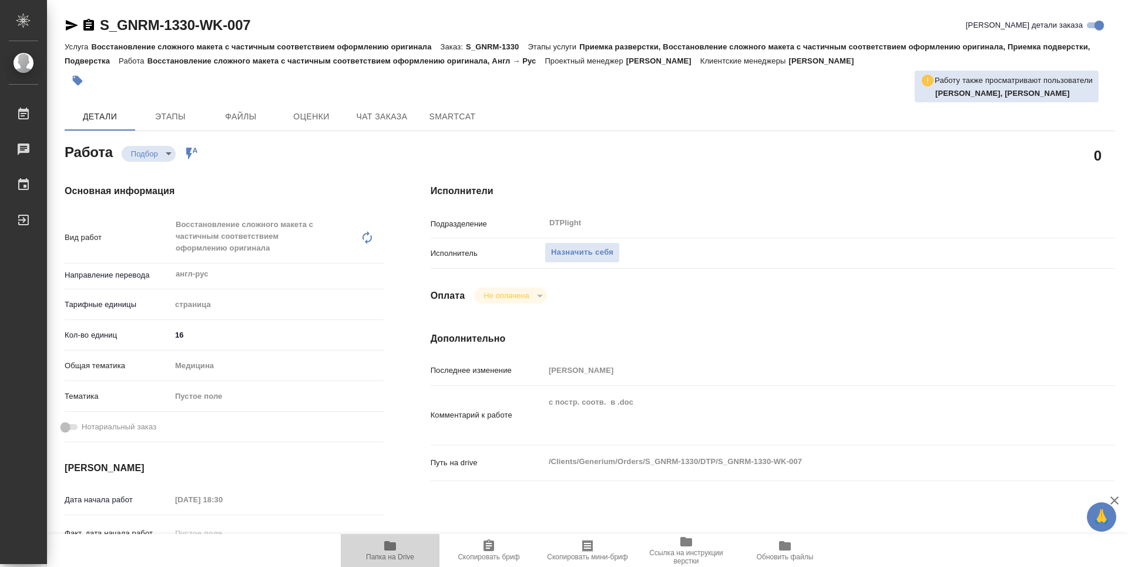
click at [405, 545] on span "Папка на Drive" at bounding box center [390, 549] width 85 height 22
type textarea "x"
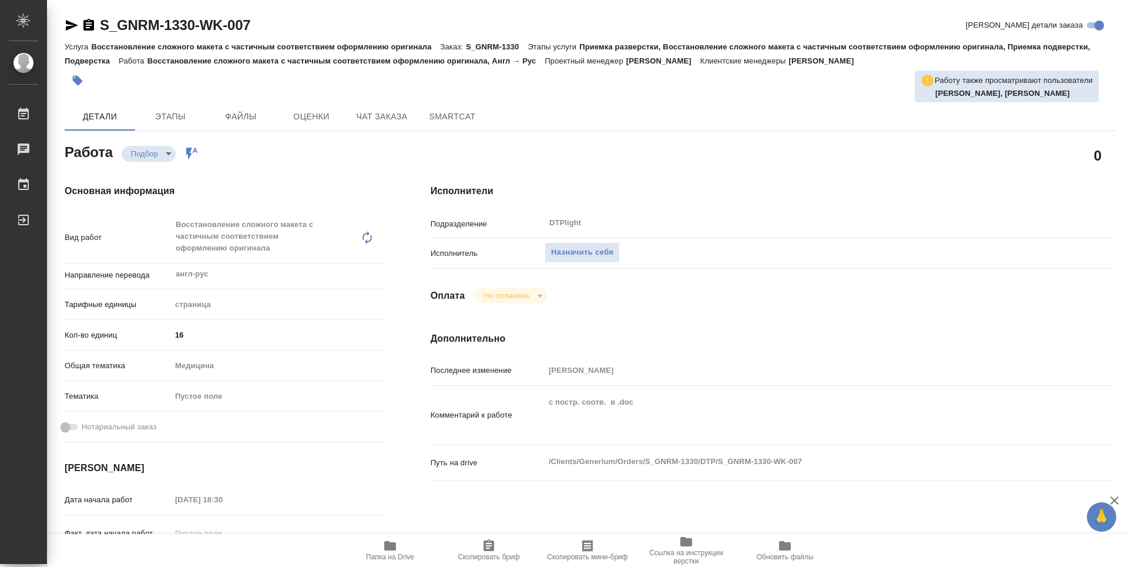
type textarea "x"
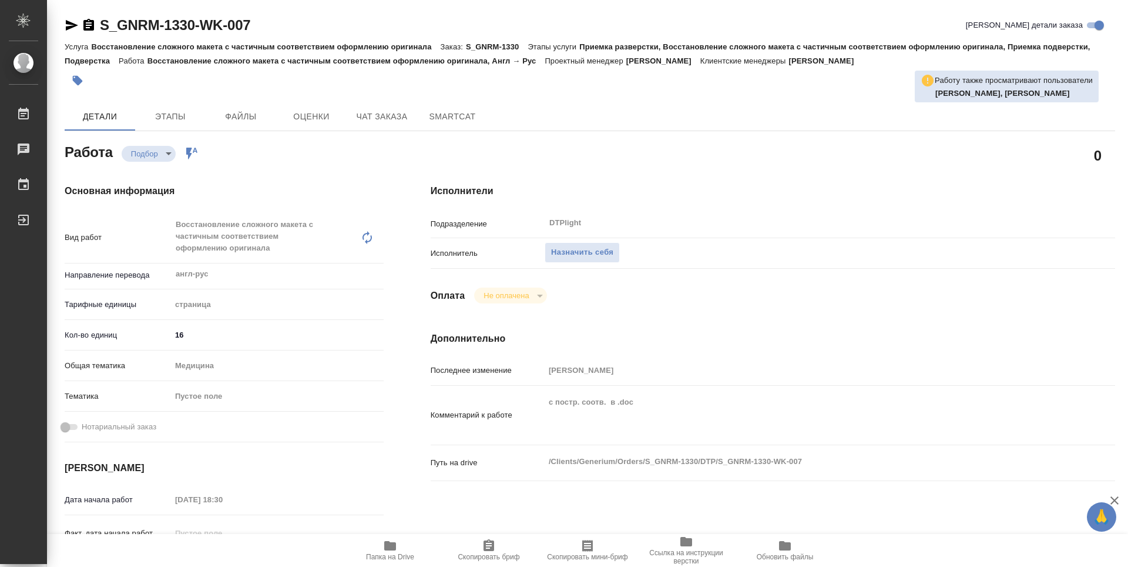
type textarea "x"
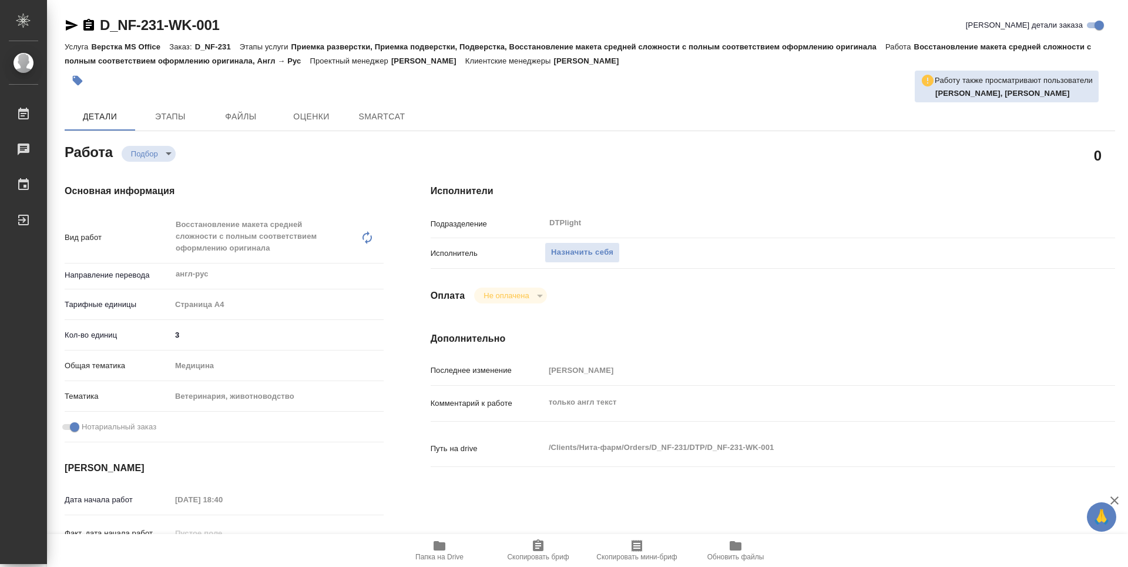
type textarea "x"
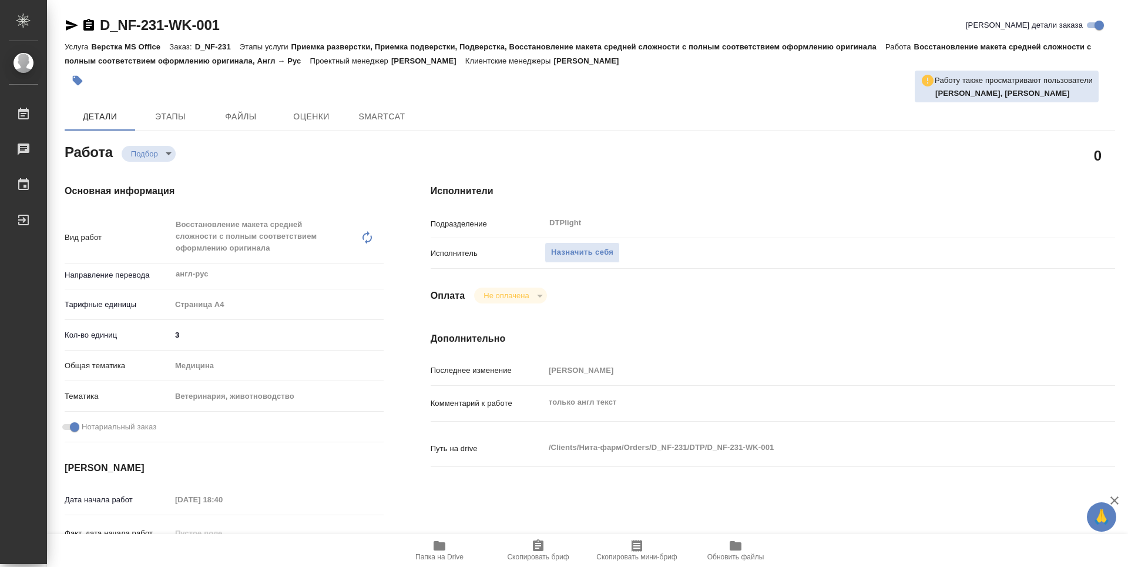
type textarea "x"
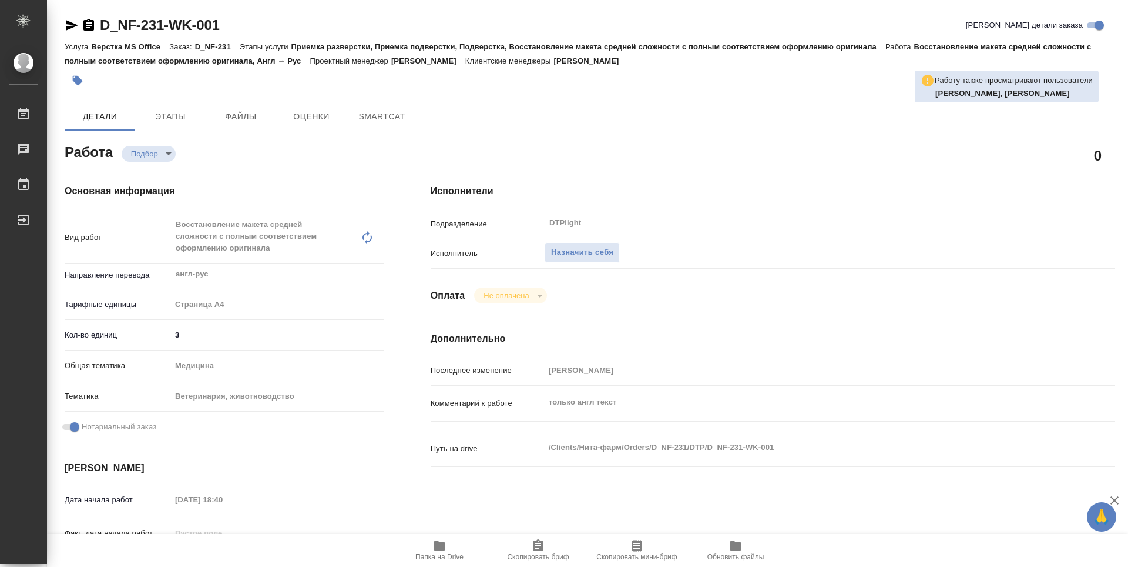
type textarea "x"
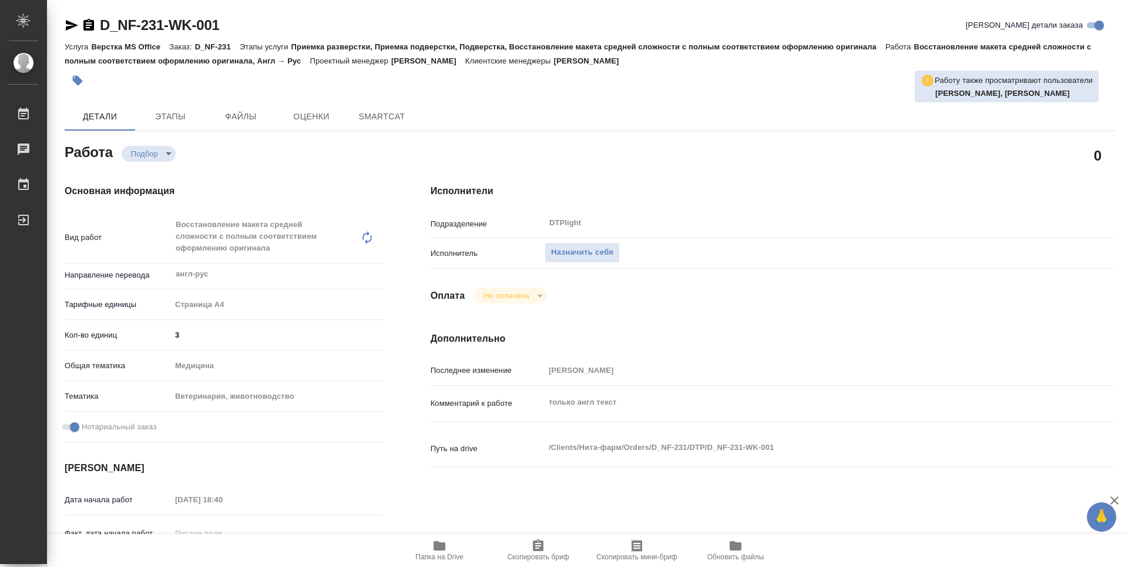
type textarea "x"
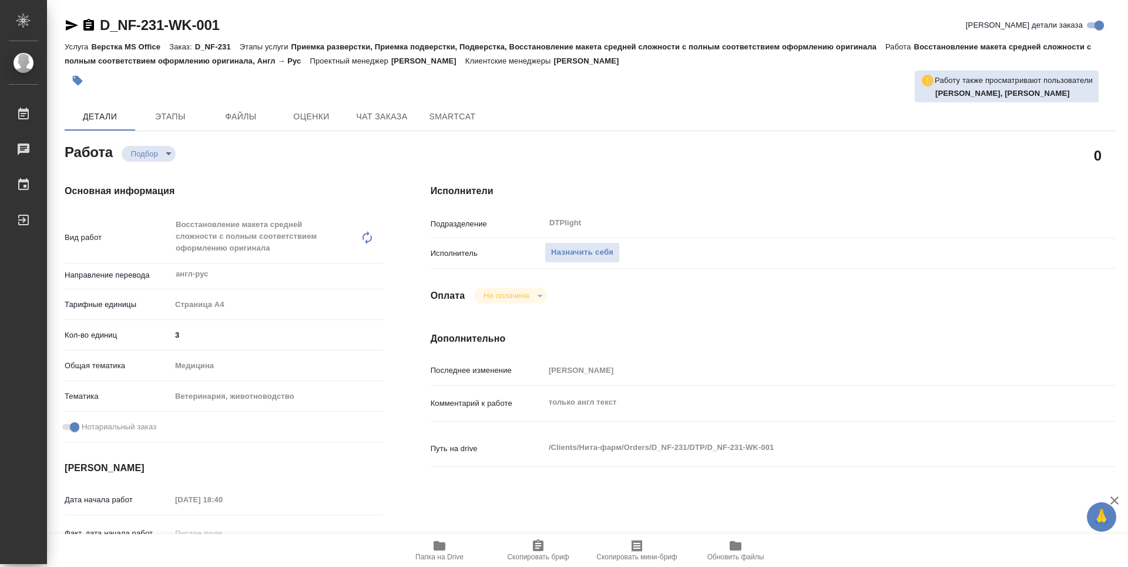
type textarea "x"
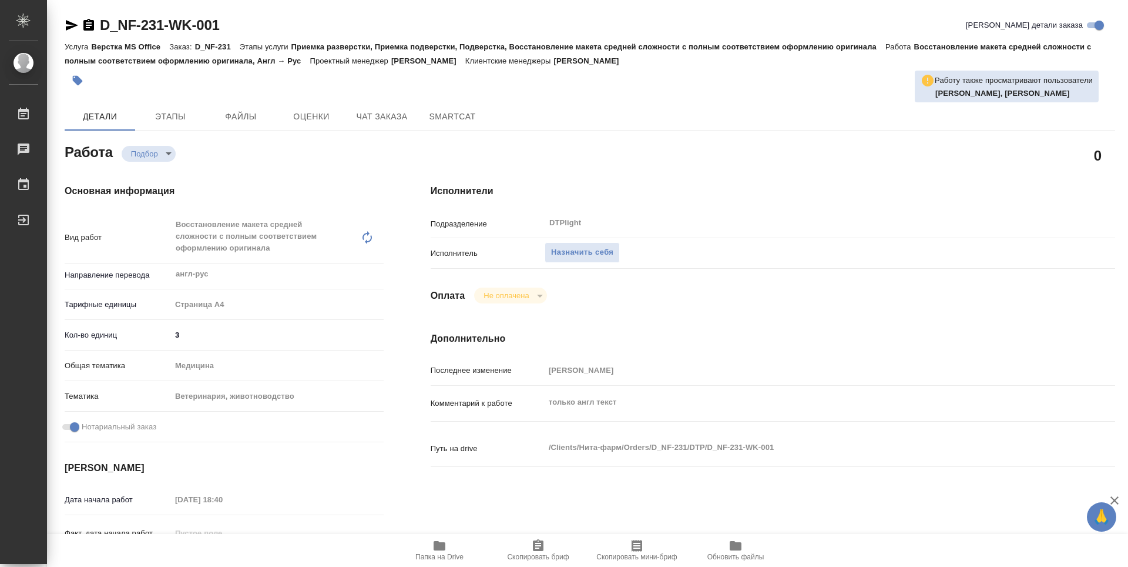
click at [446, 549] on icon "button" at bounding box center [440, 545] width 14 height 14
type textarea "x"
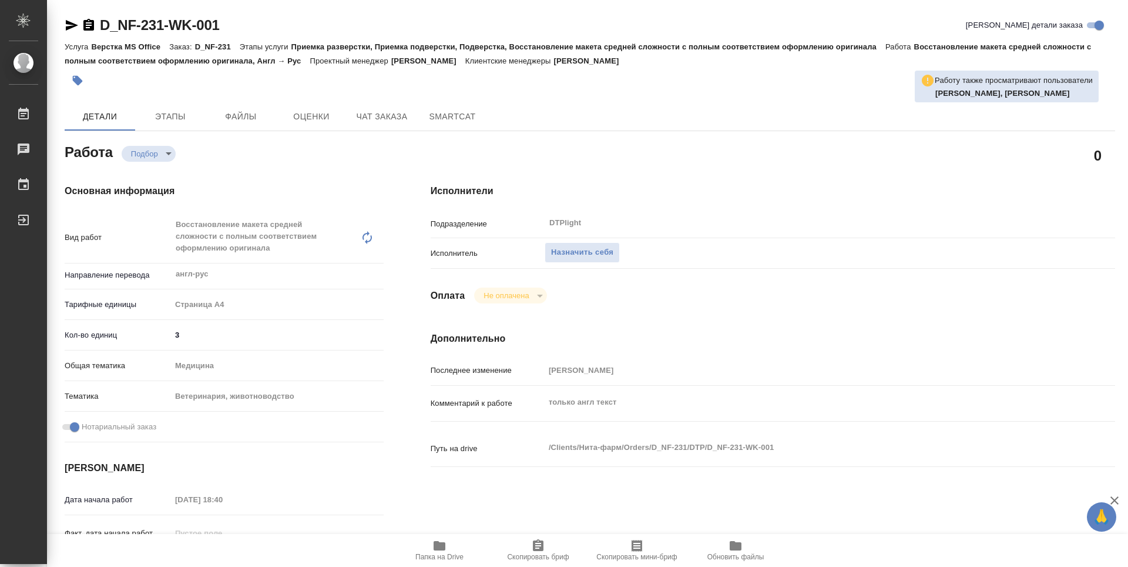
type textarea "x"
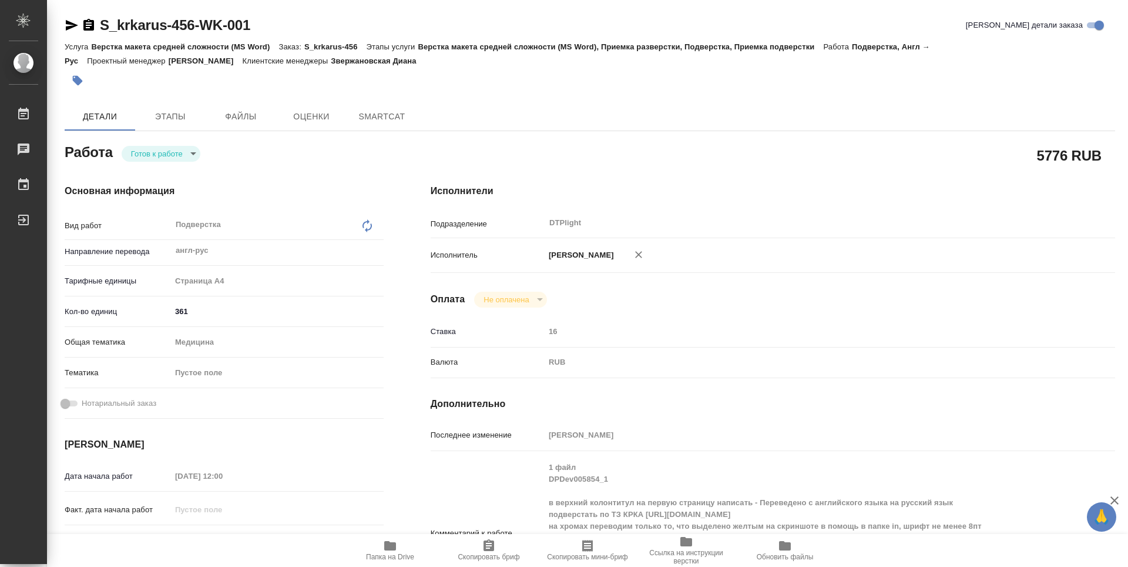
type textarea "x"
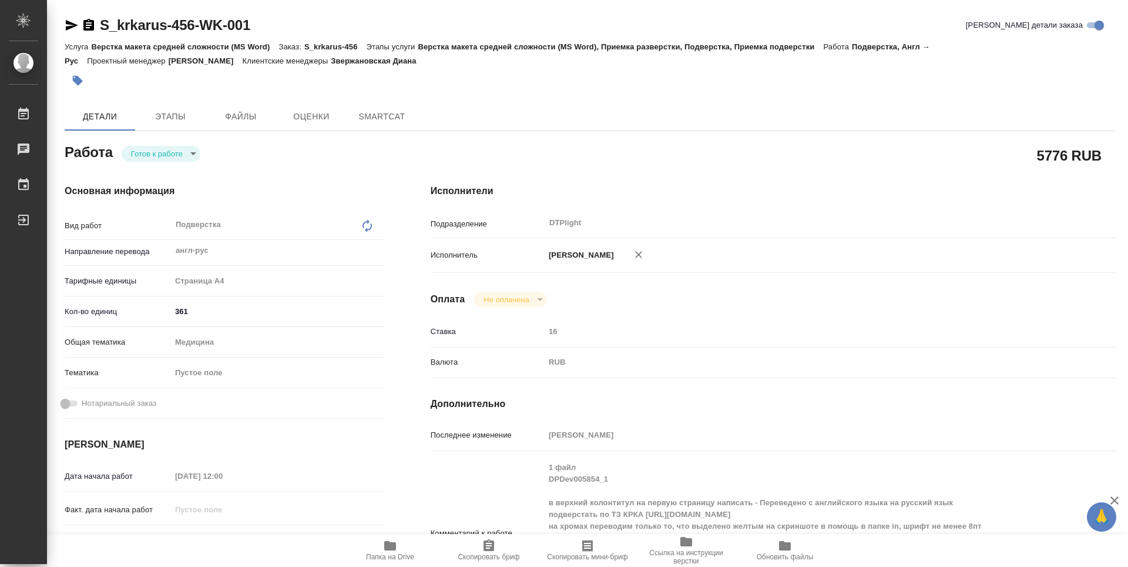
type textarea "x"
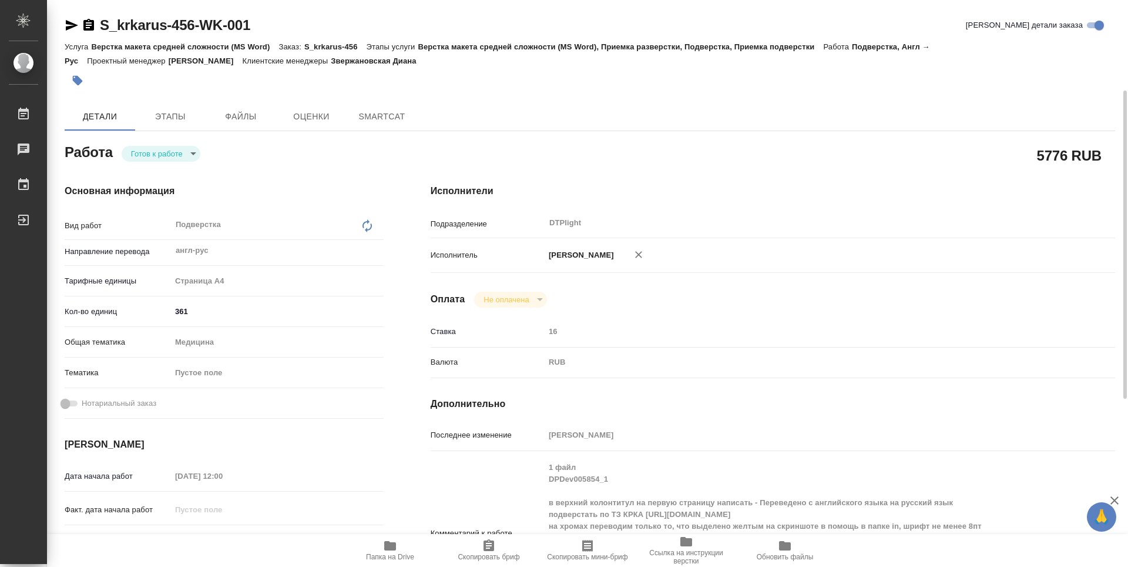
scroll to position [118, 0]
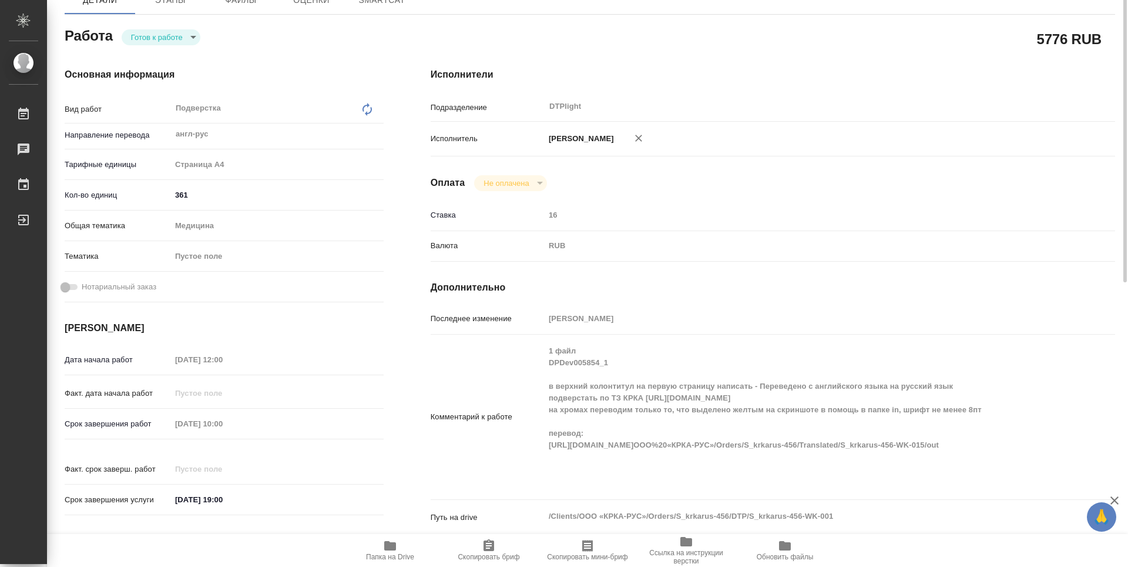
type textarea "x"
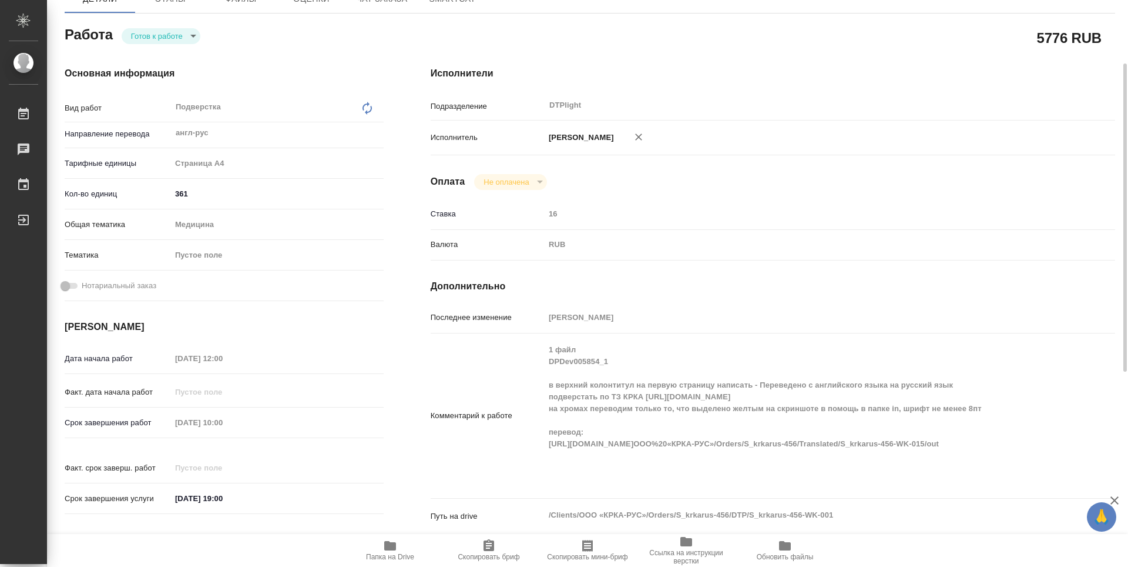
type textarea "x"
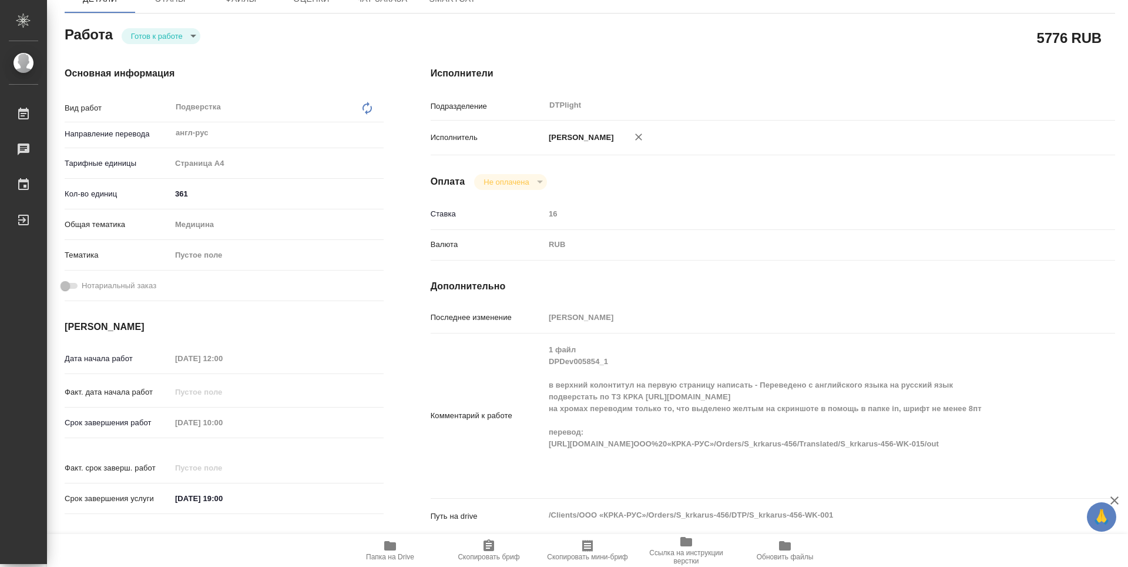
type textarea "x"
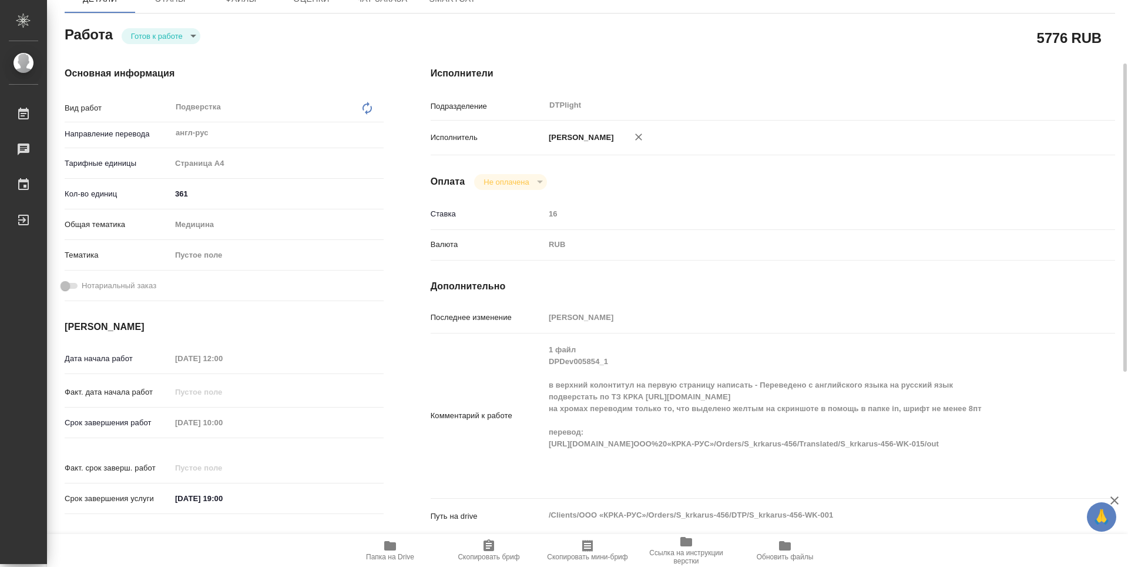
click at [998, 448] on div "Комментарий к работе 1 файл DPDev005854_1 в верхний колонтитул на первую страни…" at bounding box center [773, 415] width 685 height 155
click at [550, 443] on div "Комментарий к работе 1 файл DPDev005854_1 в верхний колонтитул на первую страни…" at bounding box center [773, 415] width 685 height 155
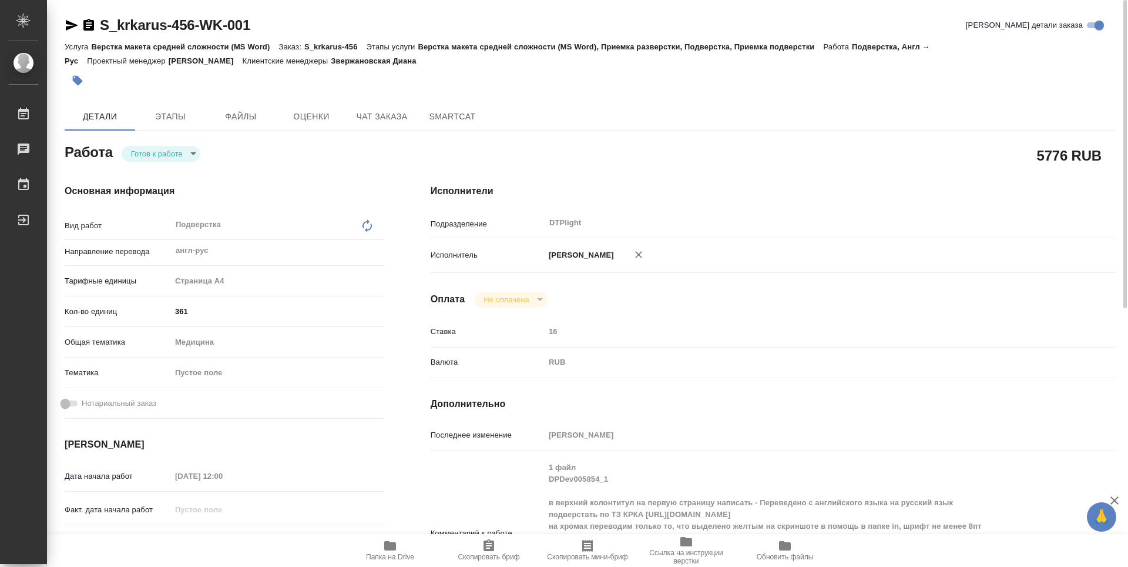
click at [91, 28] on icon "button" at bounding box center [88, 25] width 11 height 12
click at [186, 148] on body "🙏 .cls-1 fill:#fff; AWATERA Guselnikov Roman Работы 0 Чаты График Выйти S_krkar…" at bounding box center [564, 283] width 1128 height 567
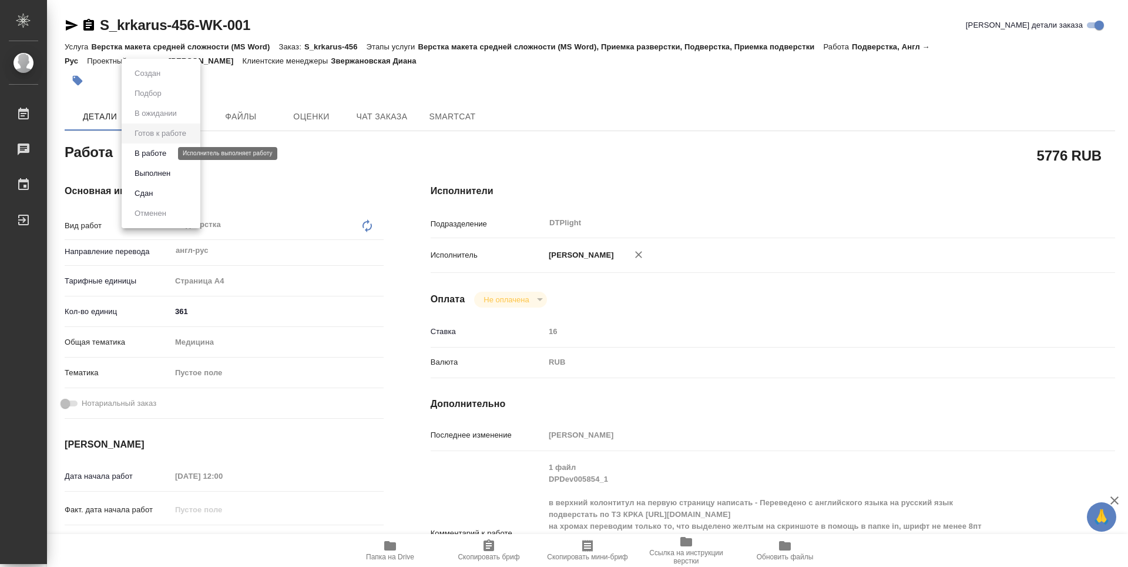
click at [150, 155] on button "В работе" at bounding box center [150, 153] width 39 height 13
type textarea "x"
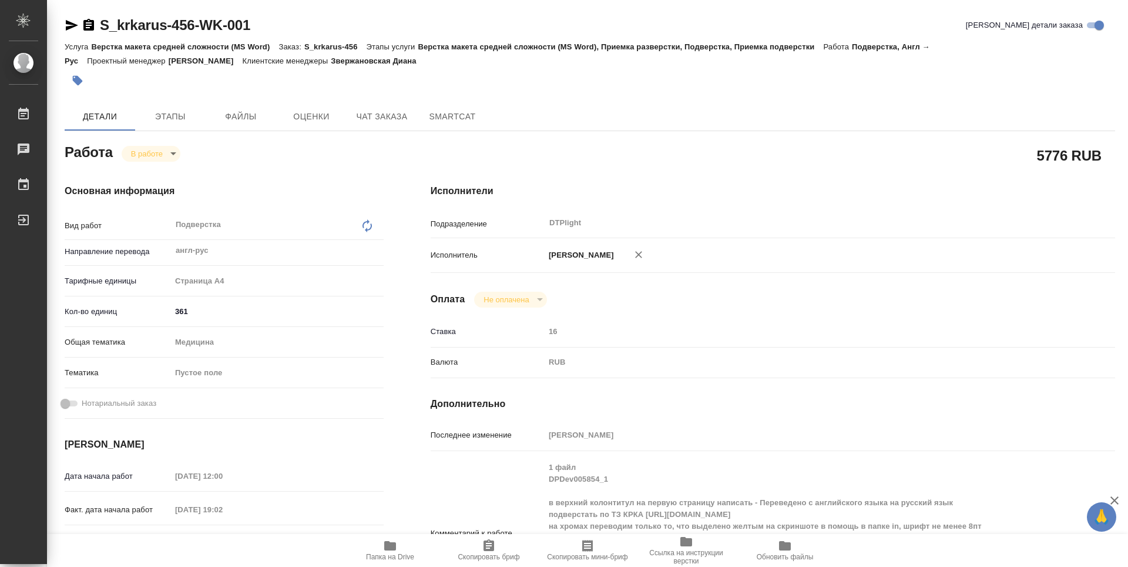
type textarea "x"
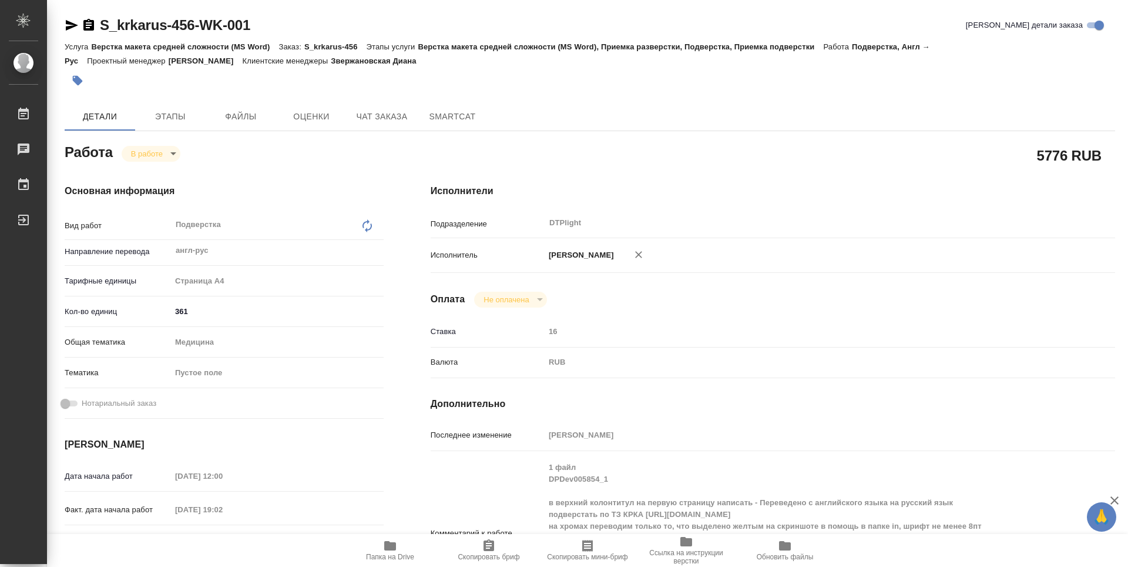
type textarea "x"
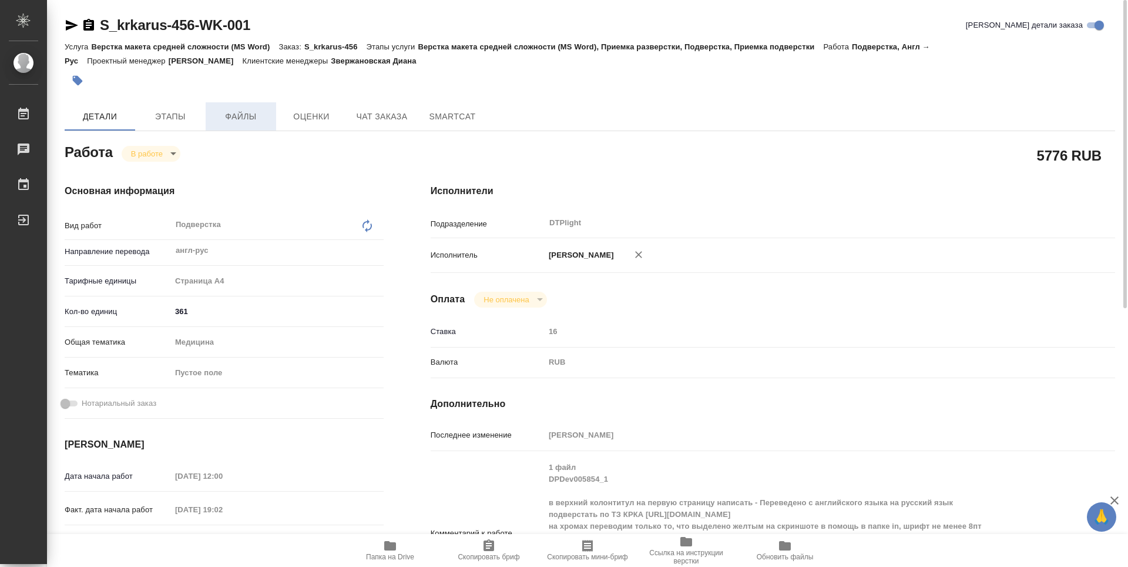
type textarea "x"
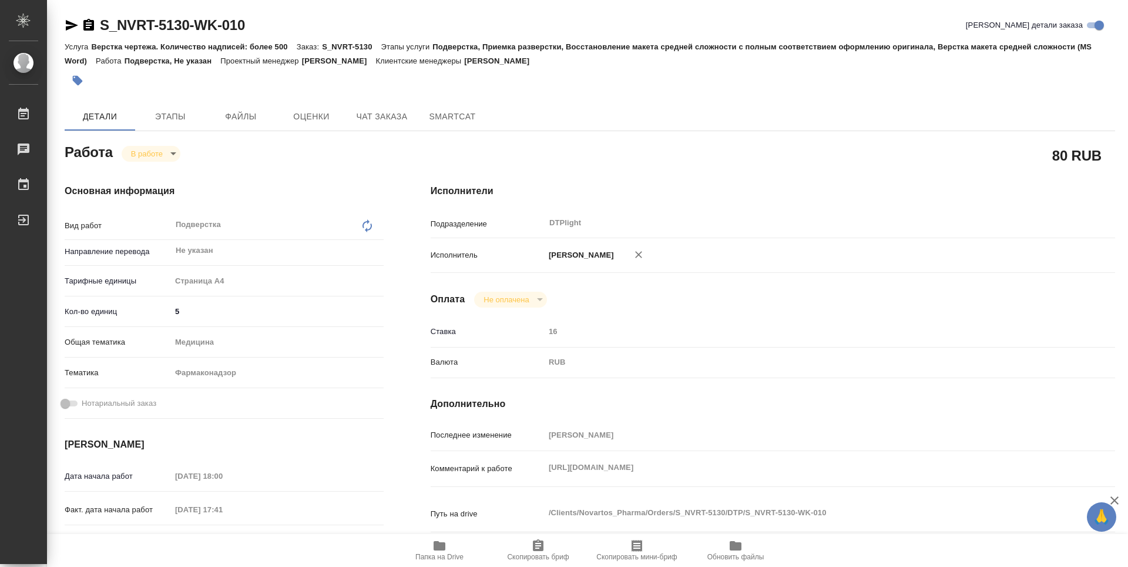
type textarea "x"
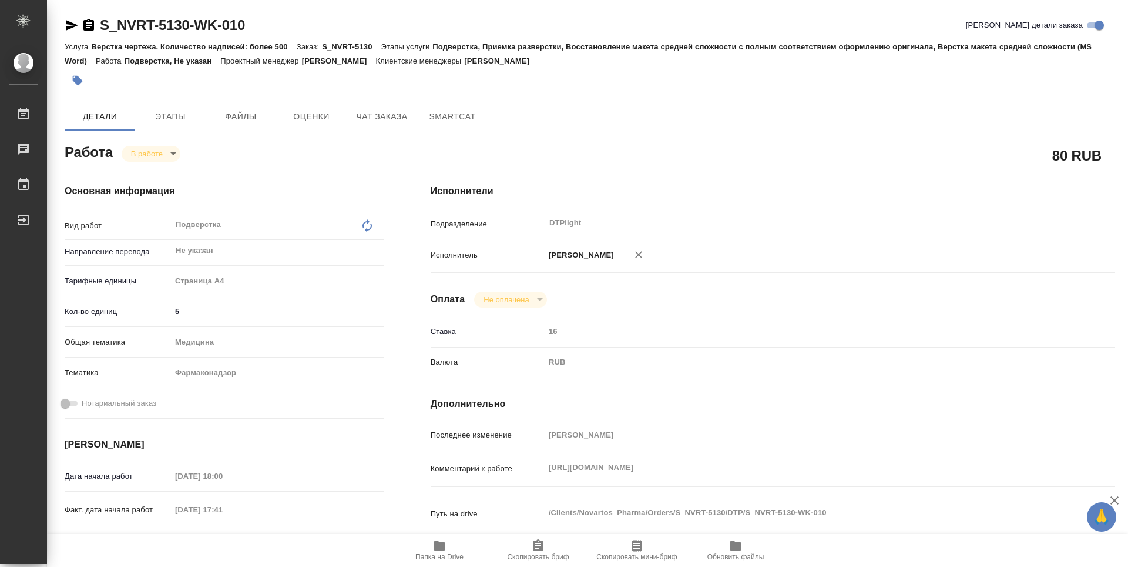
type textarea "x"
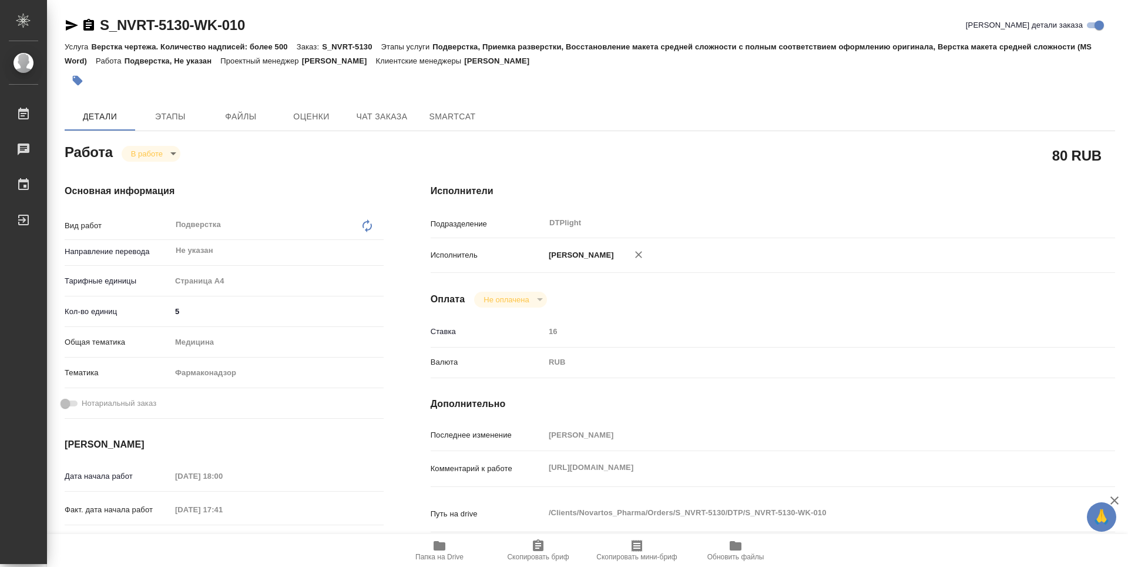
click at [437, 533] on div "Путь на drive /Clients/Novartos_Pharma/Orders/S_NVRT-5130/DTP/S_NVRT-5130-WK-01…" at bounding box center [773, 523] width 685 height 45
click at [439, 551] on icon "button" at bounding box center [440, 545] width 14 height 14
click at [169, 157] on body "🙏 .cls-1 fill:#fff; AWATERA Guselnikov Roman Работы 0 Чаты График Выйти S_NVRT-…" at bounding box center [564, 283] width 1128 height 567
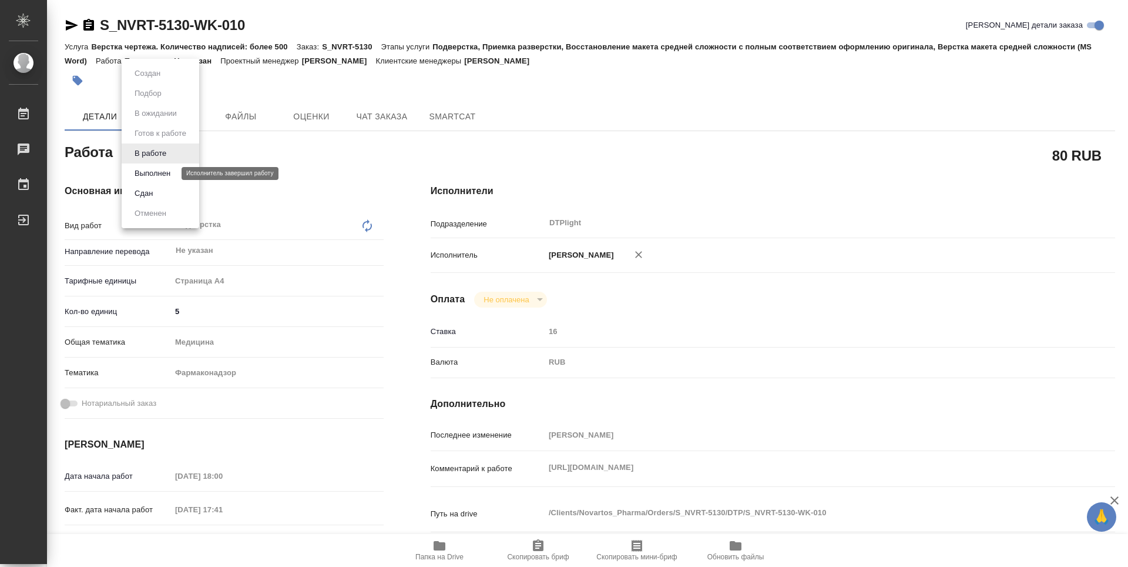
click at [153, 172] on button "Выполнен" at bounding box center [152, 173] width 43 height 13
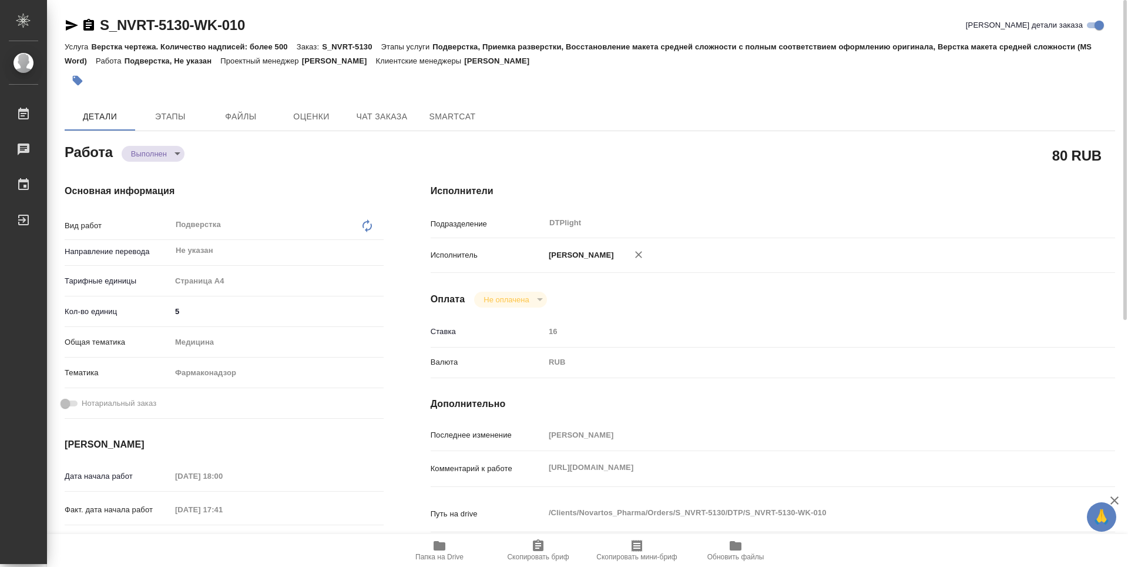
type textarea "x"
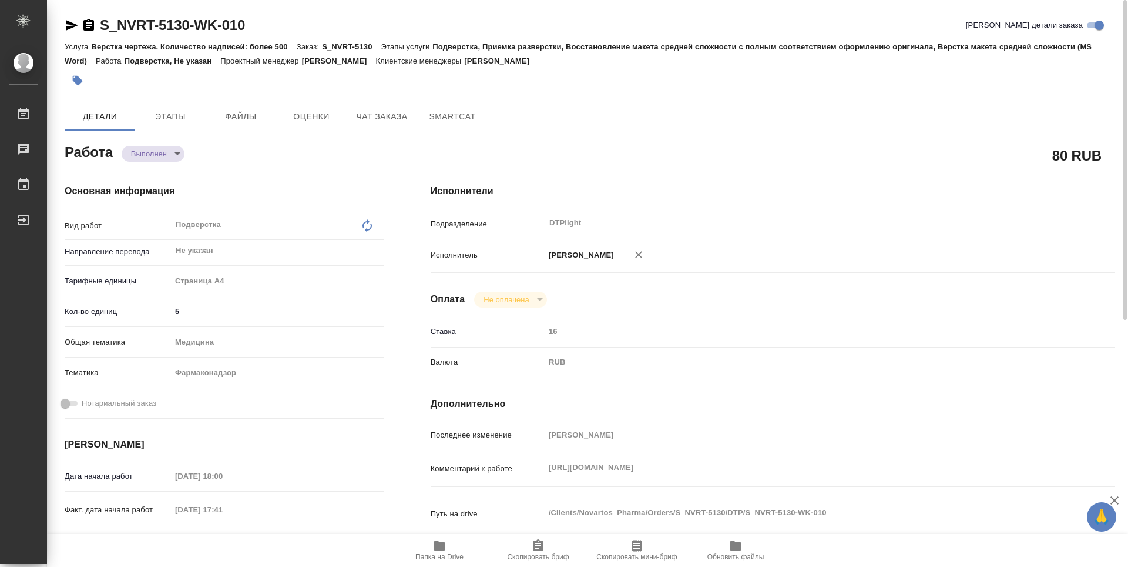
type textarea "x"
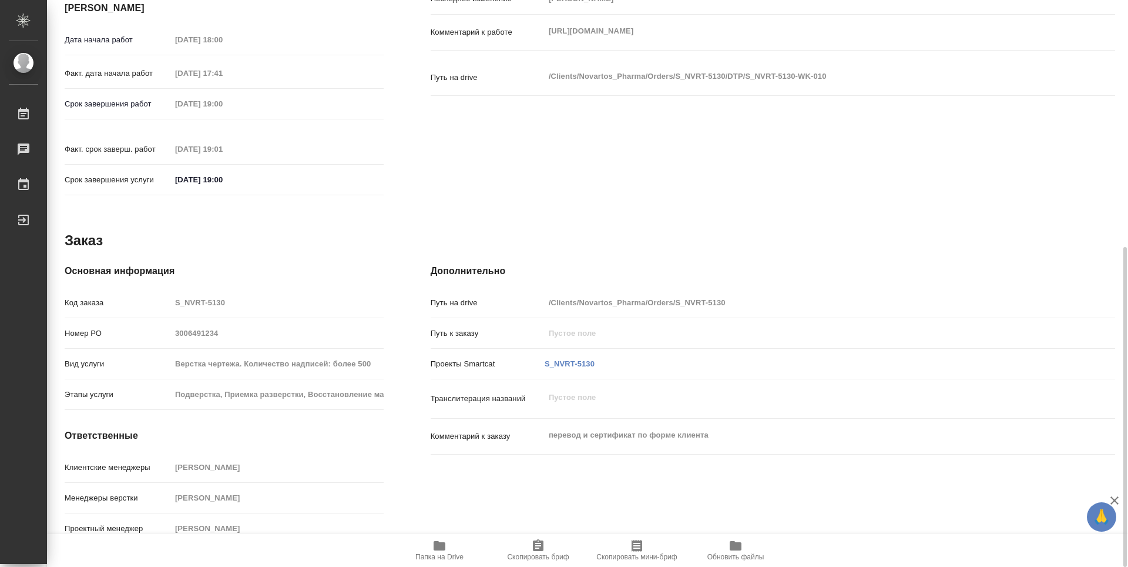
type textarea "x"
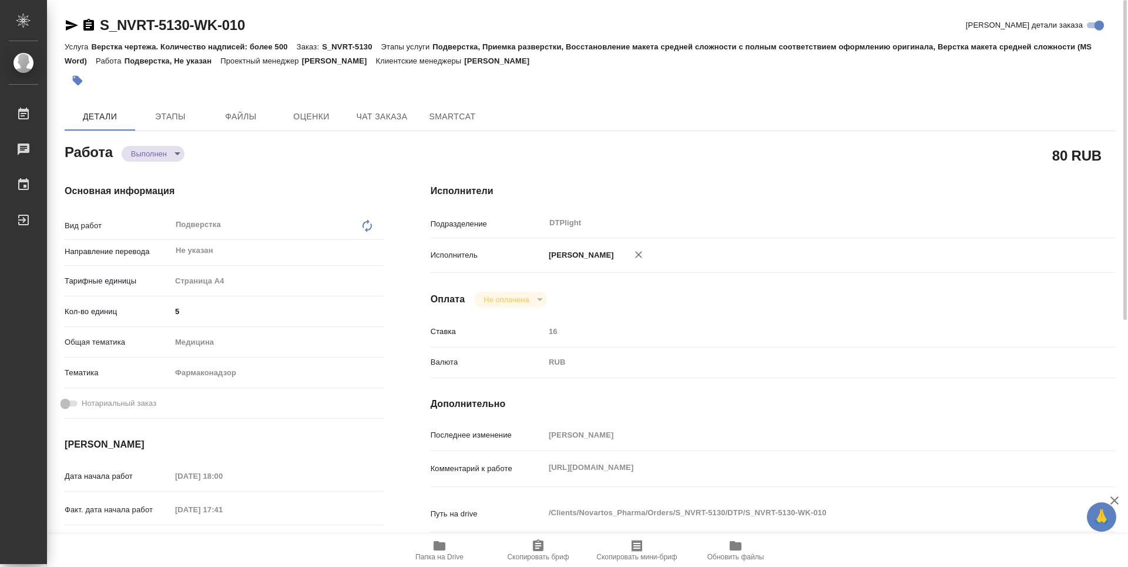
click at [92, 26] on icon "button" at bounding box center [88, 25] width 11 height 12
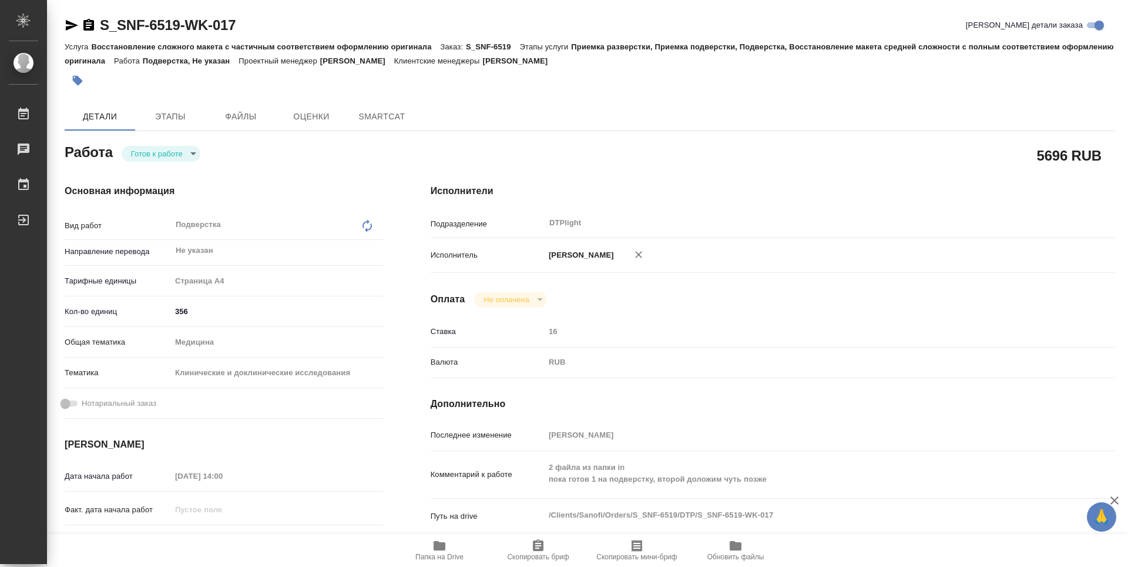
type textarea "x"
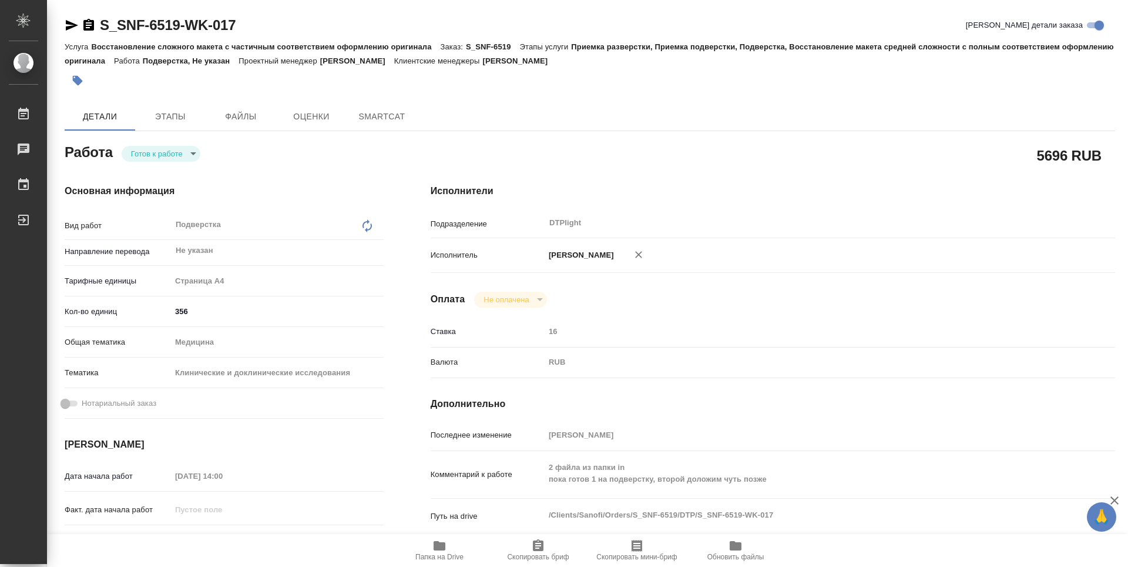
type textarea "x"
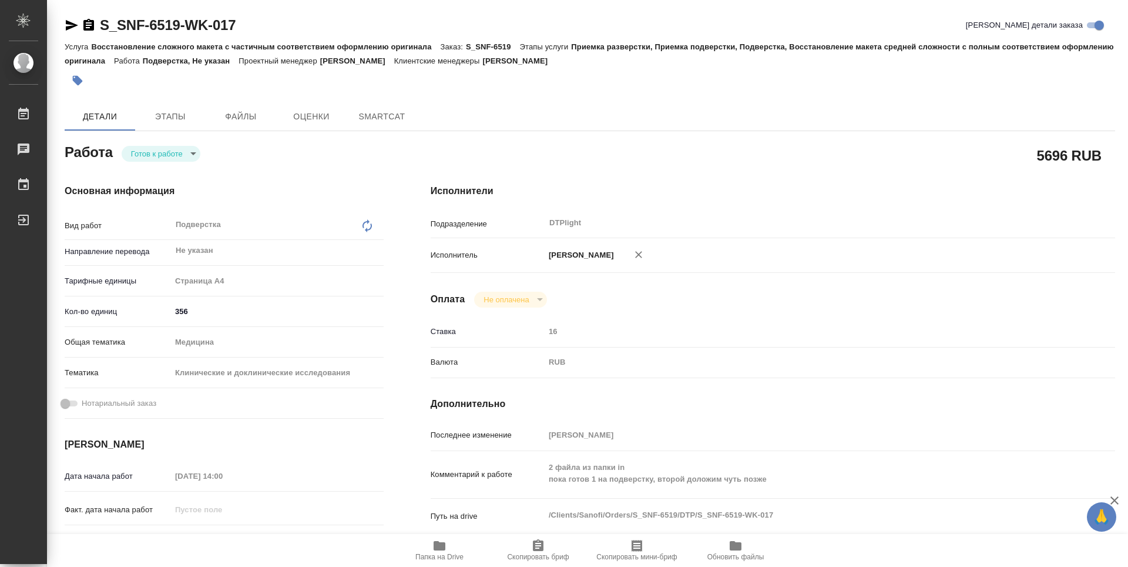
type textarea "x"
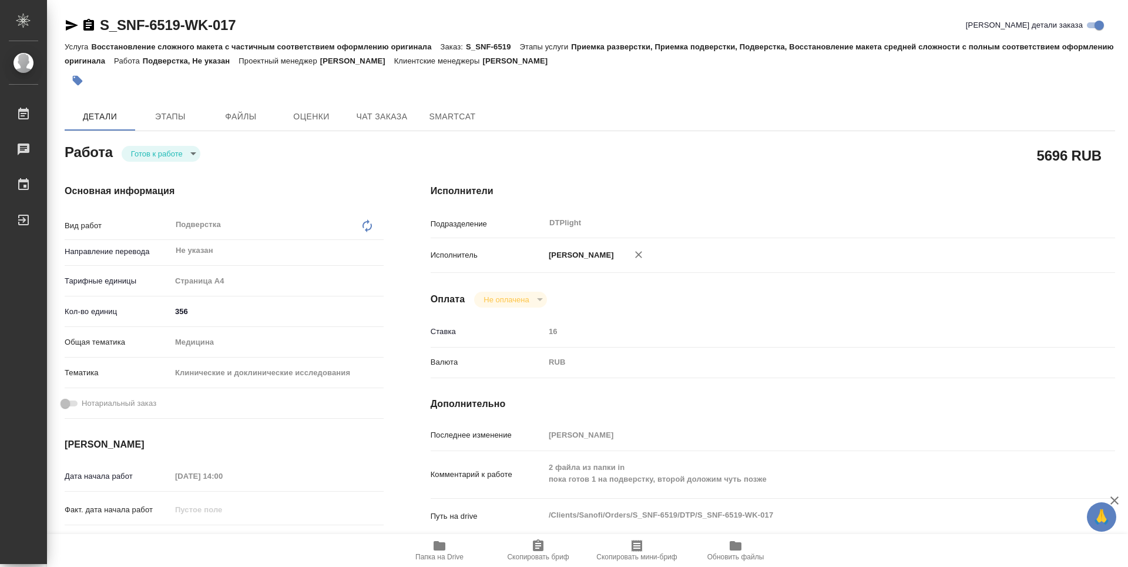
type textarea "x"
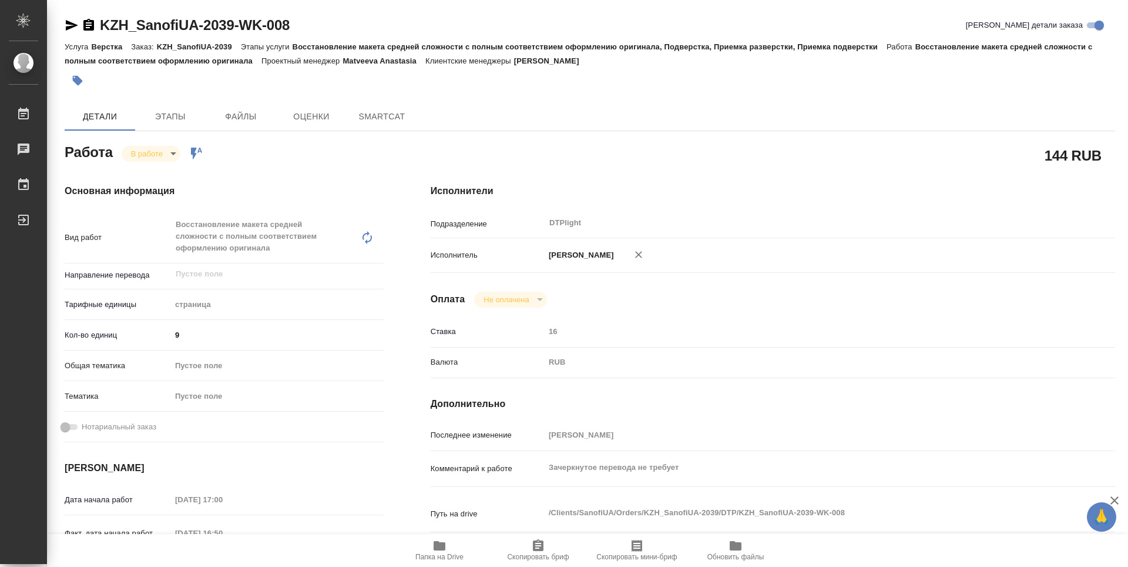
type textarea "x"
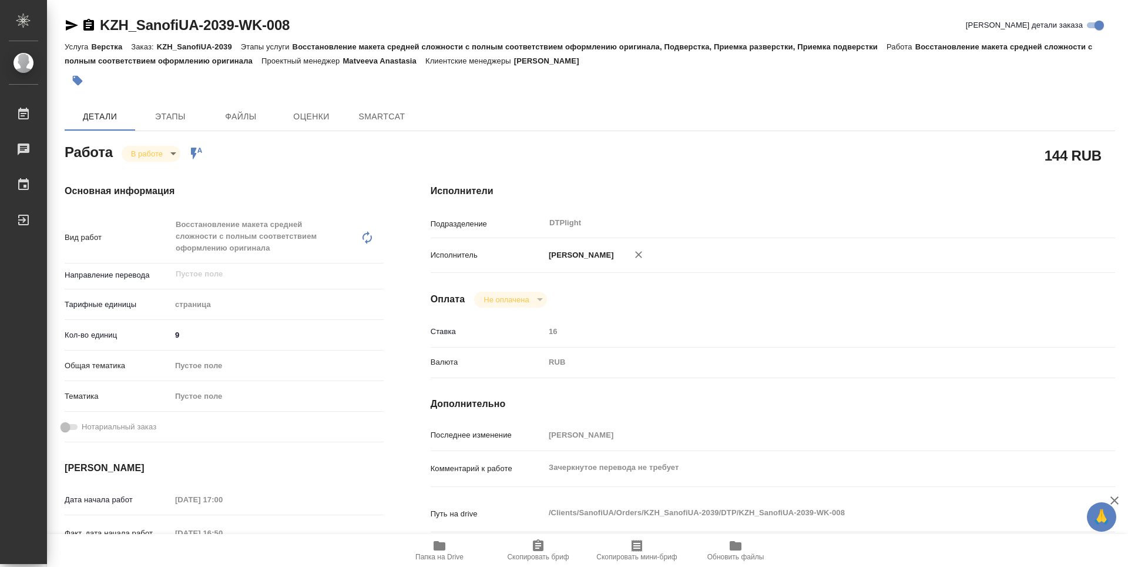
type textarea "x"
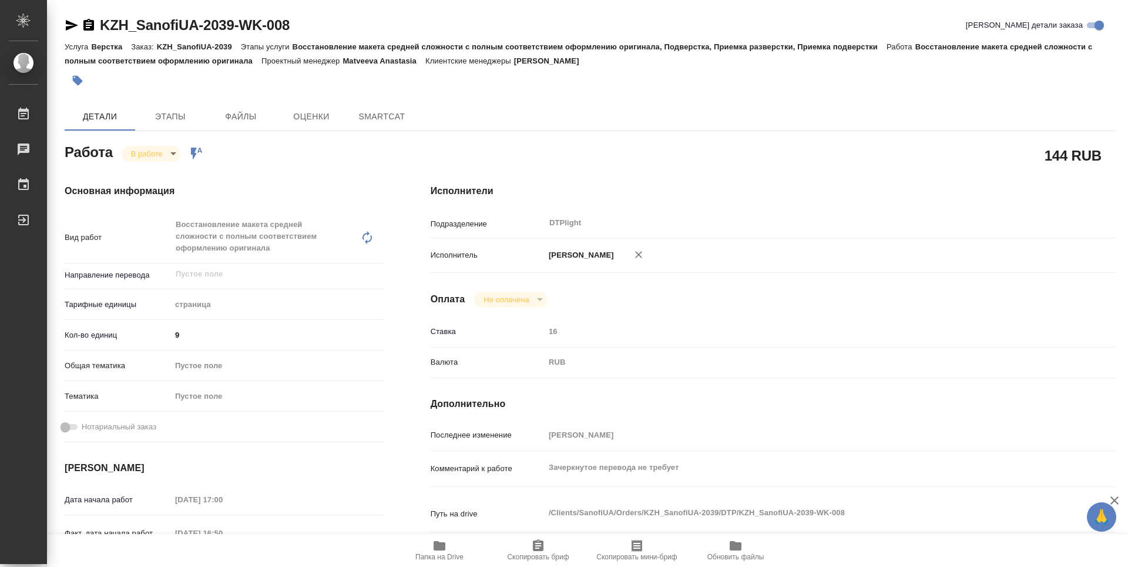
type textarea "x"
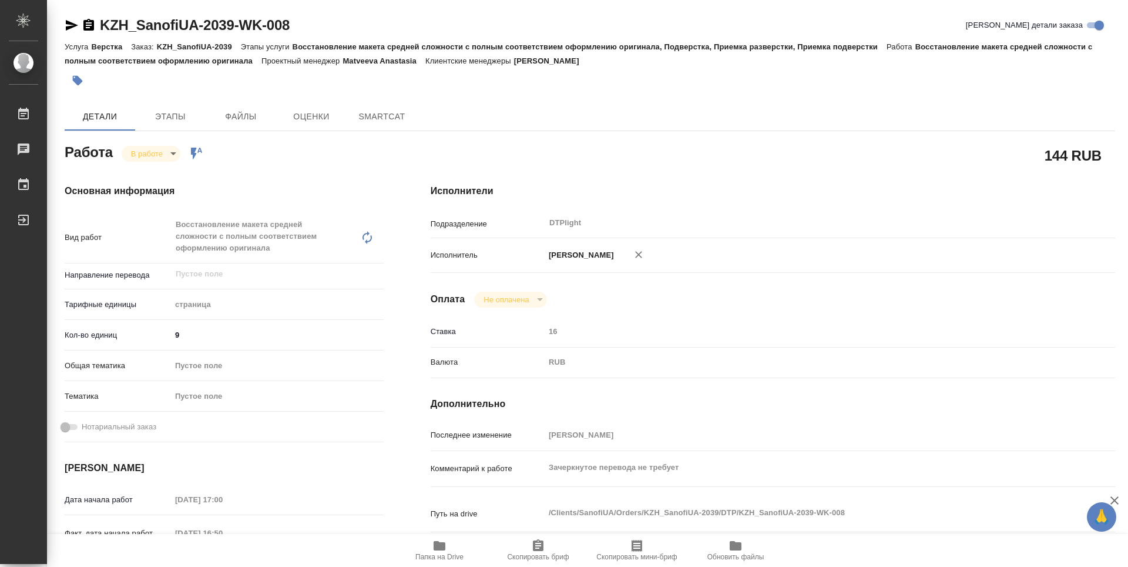
type textarea "x"
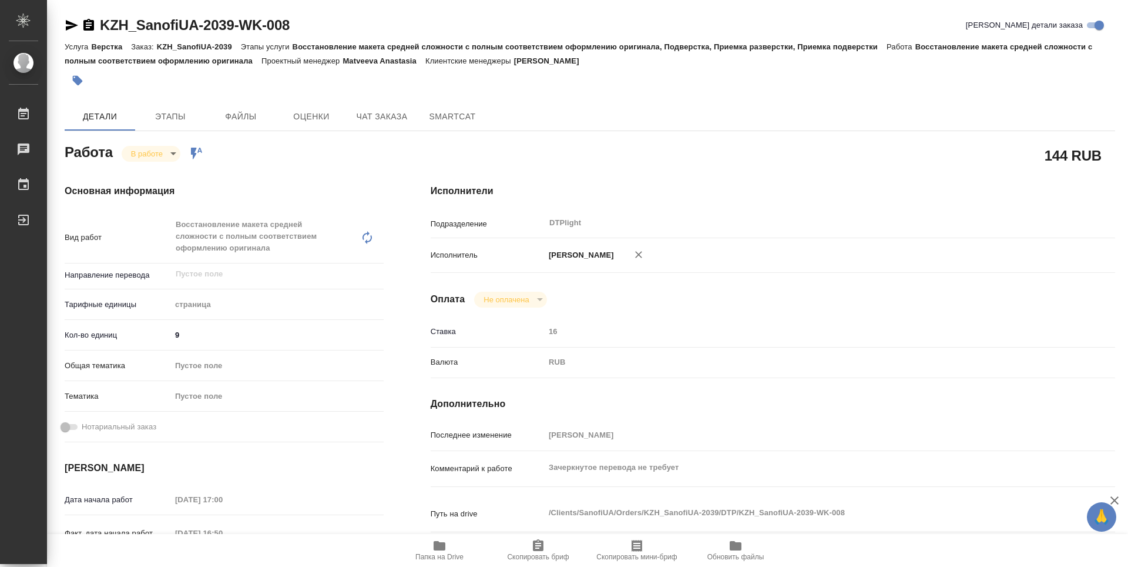
type textarea "x"
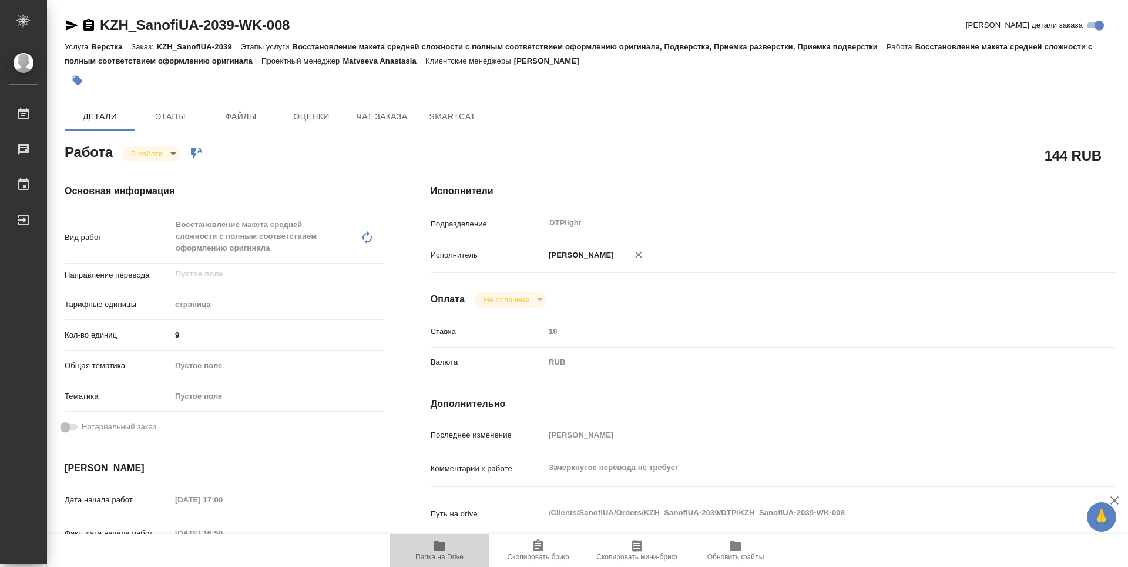
click at [444, 548] on icon "button" at bounding box center [440, 545] width 12 height 9
type textarea "x"
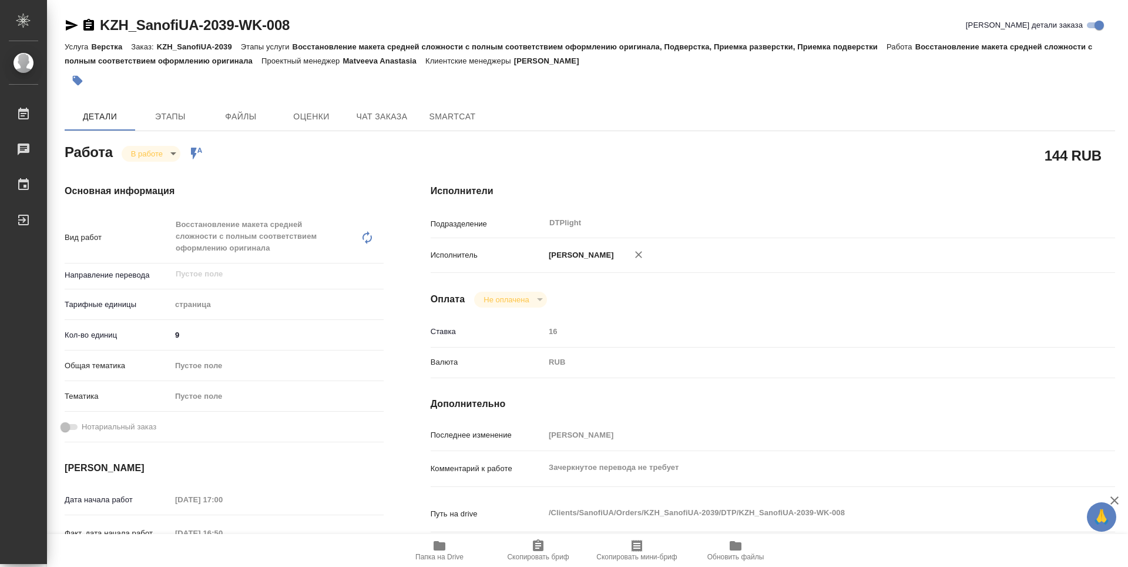
type textarea "x"
click at [86, 23] on icon "button" at bounding box center [89, 25] width 14 height 14
type textarea "x"
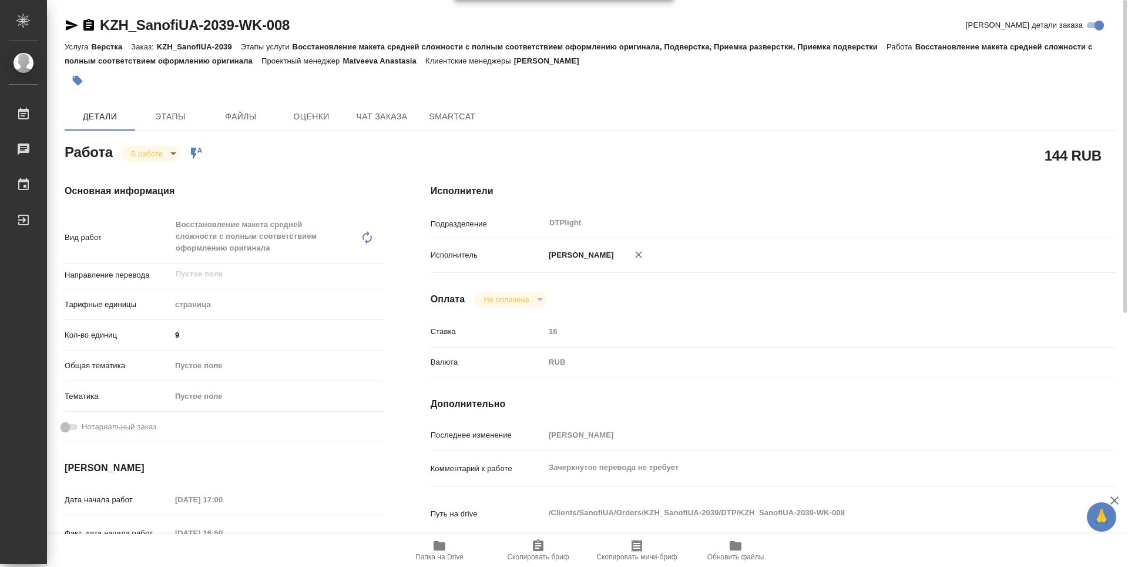
type textarea "x"
